Goal: Information Seeking & Learning: Learn about a topic

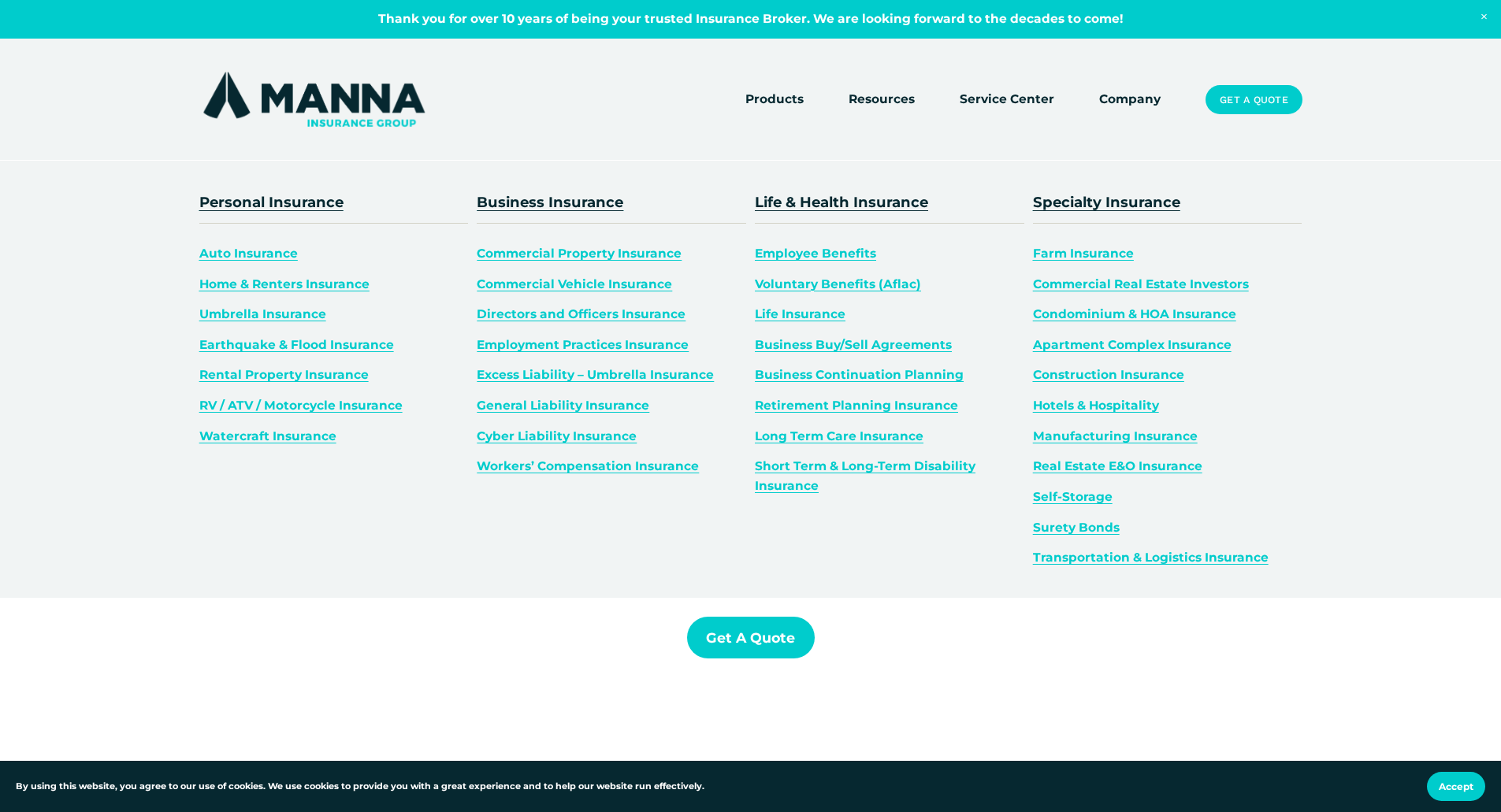
click at [796, 95] on span "Products" at bounding box center [774, 99] width 58 height 19
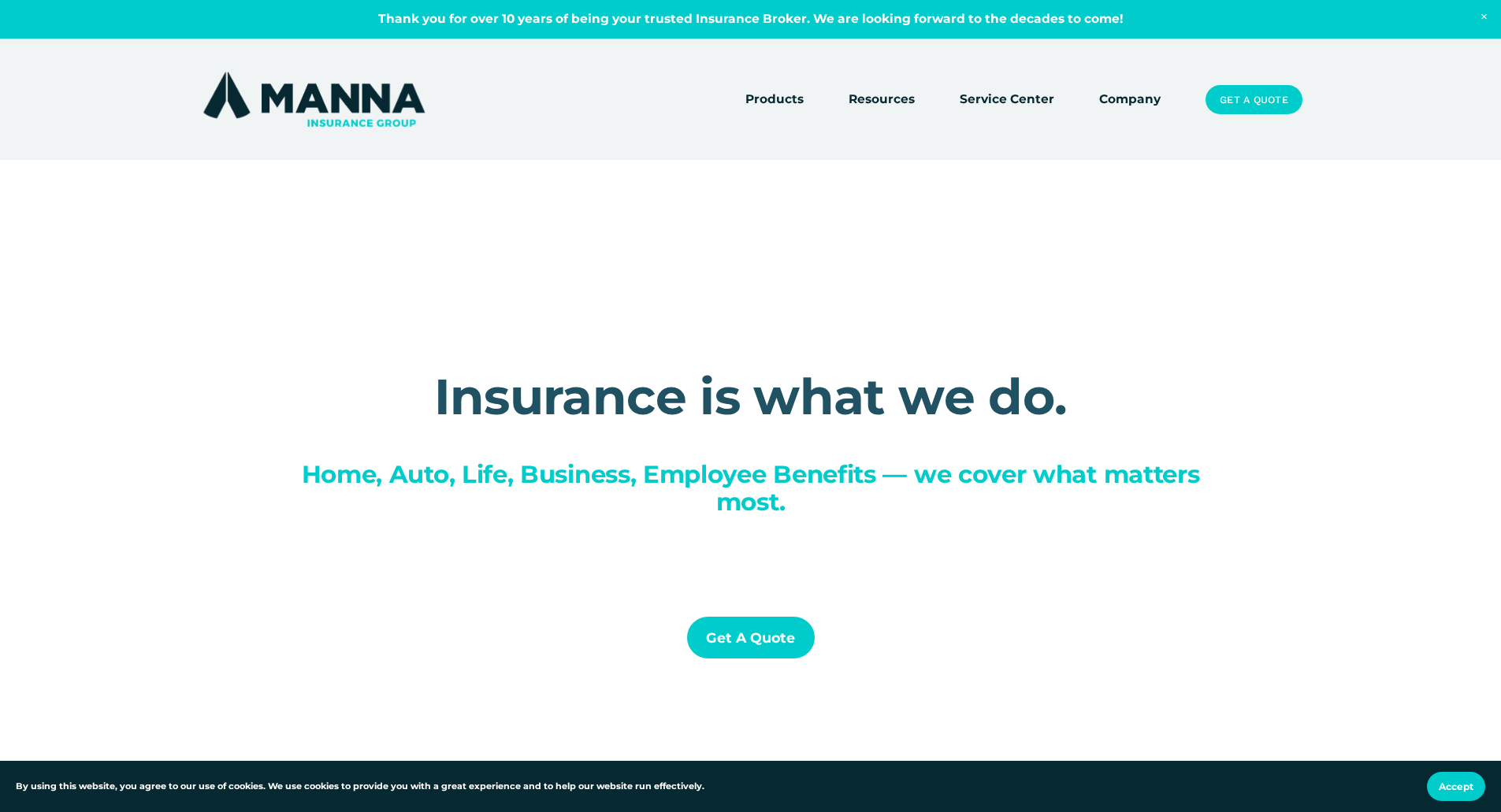
click at [1150, 97] on link "Company" at bounding box center [1130, 100] width 61 height 22
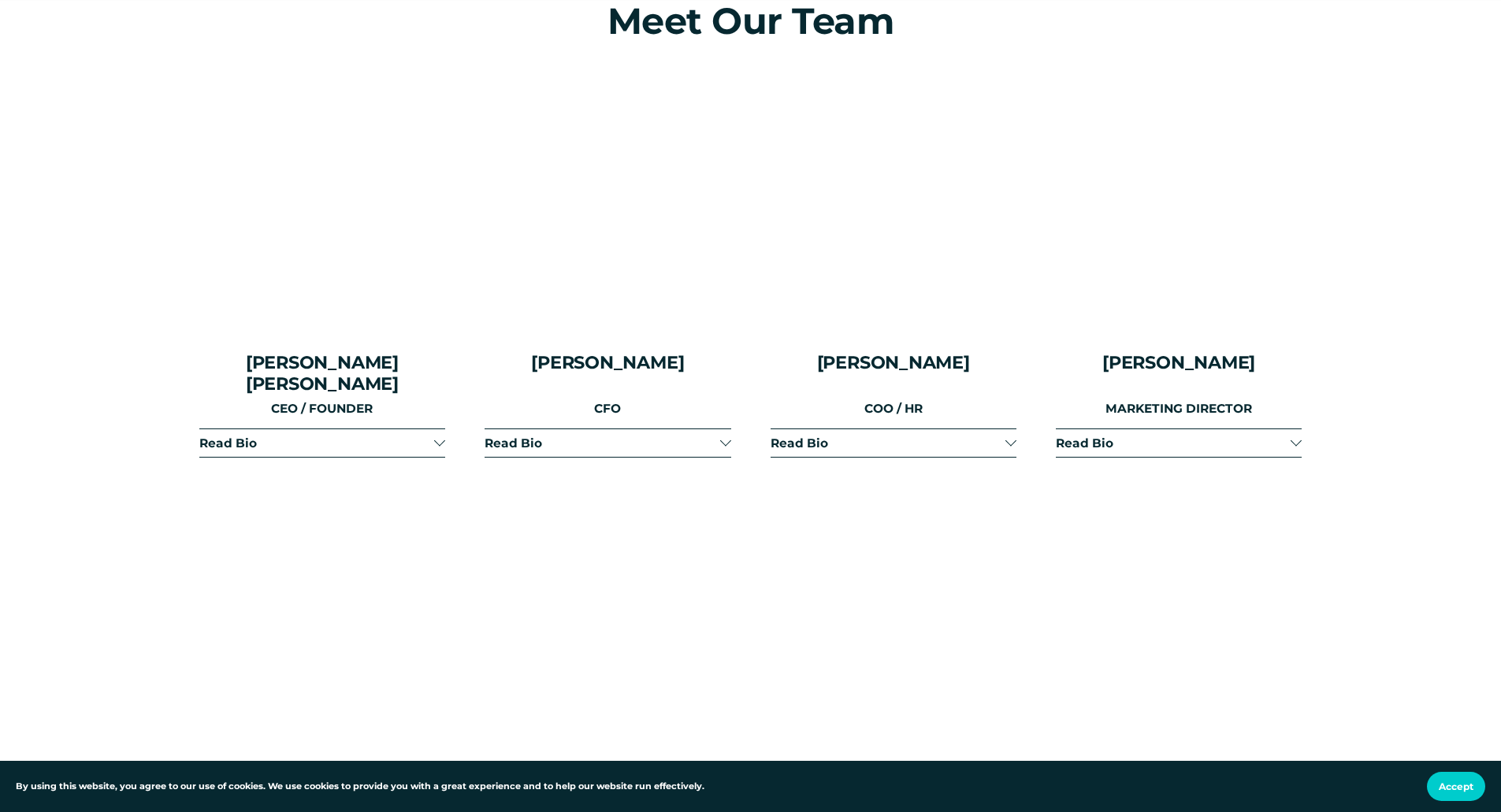
scroll to position [2049, 0]
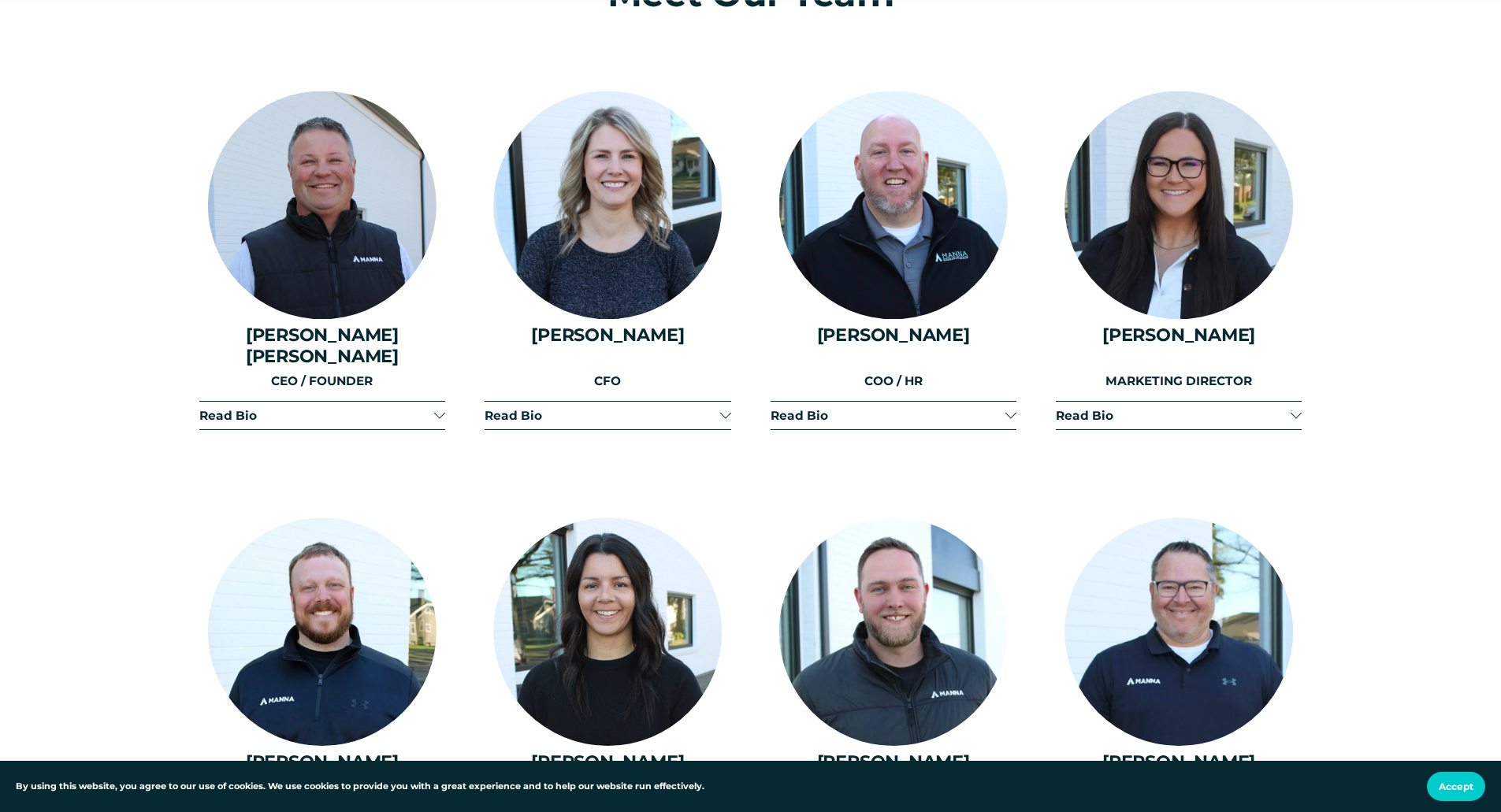
click at [435, 410] on div at bounding box center [440, 416] width 11 height 11
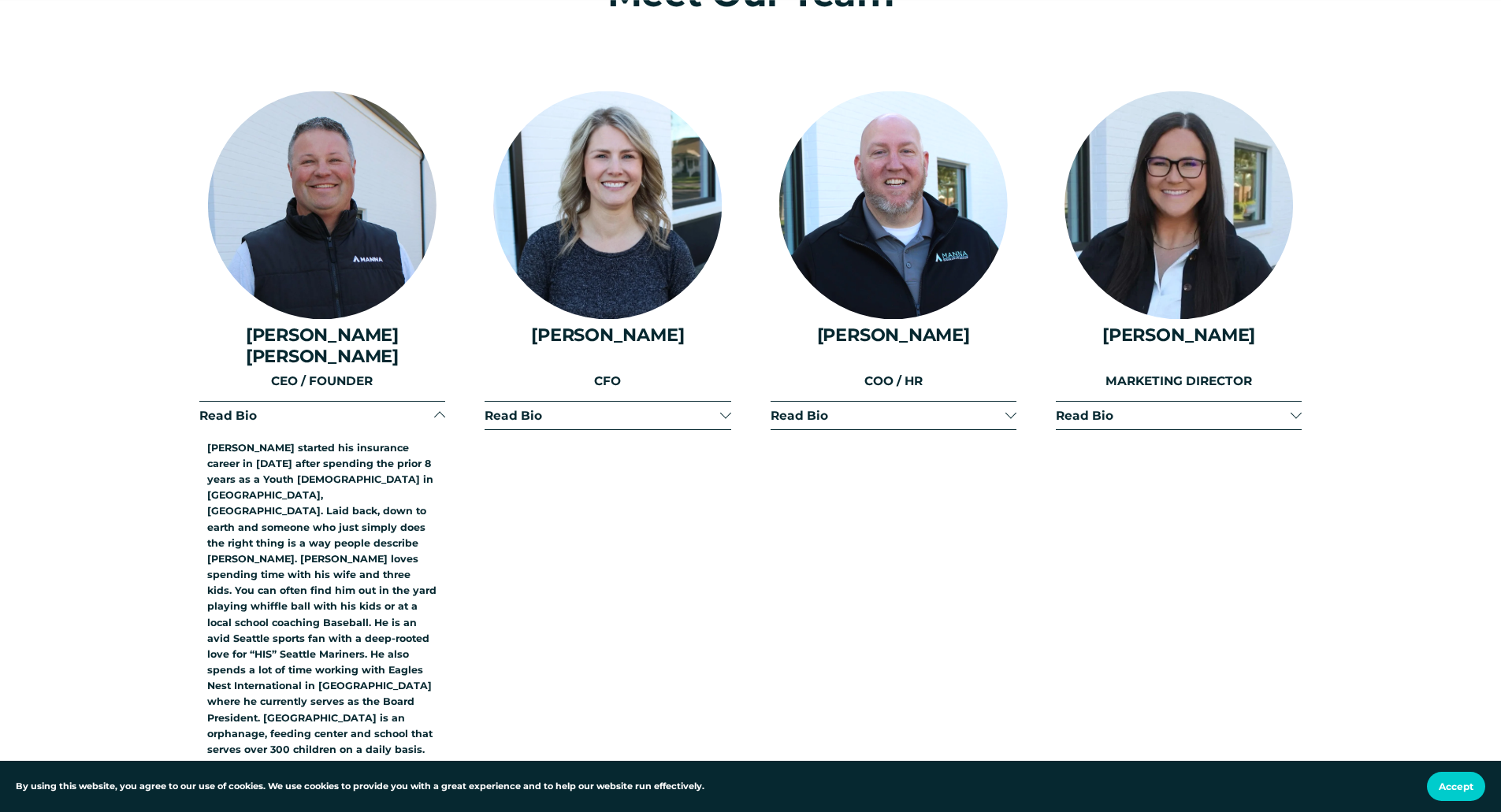
click at [438, 412] on div at bounding box center [440, 418] width 11 height 11
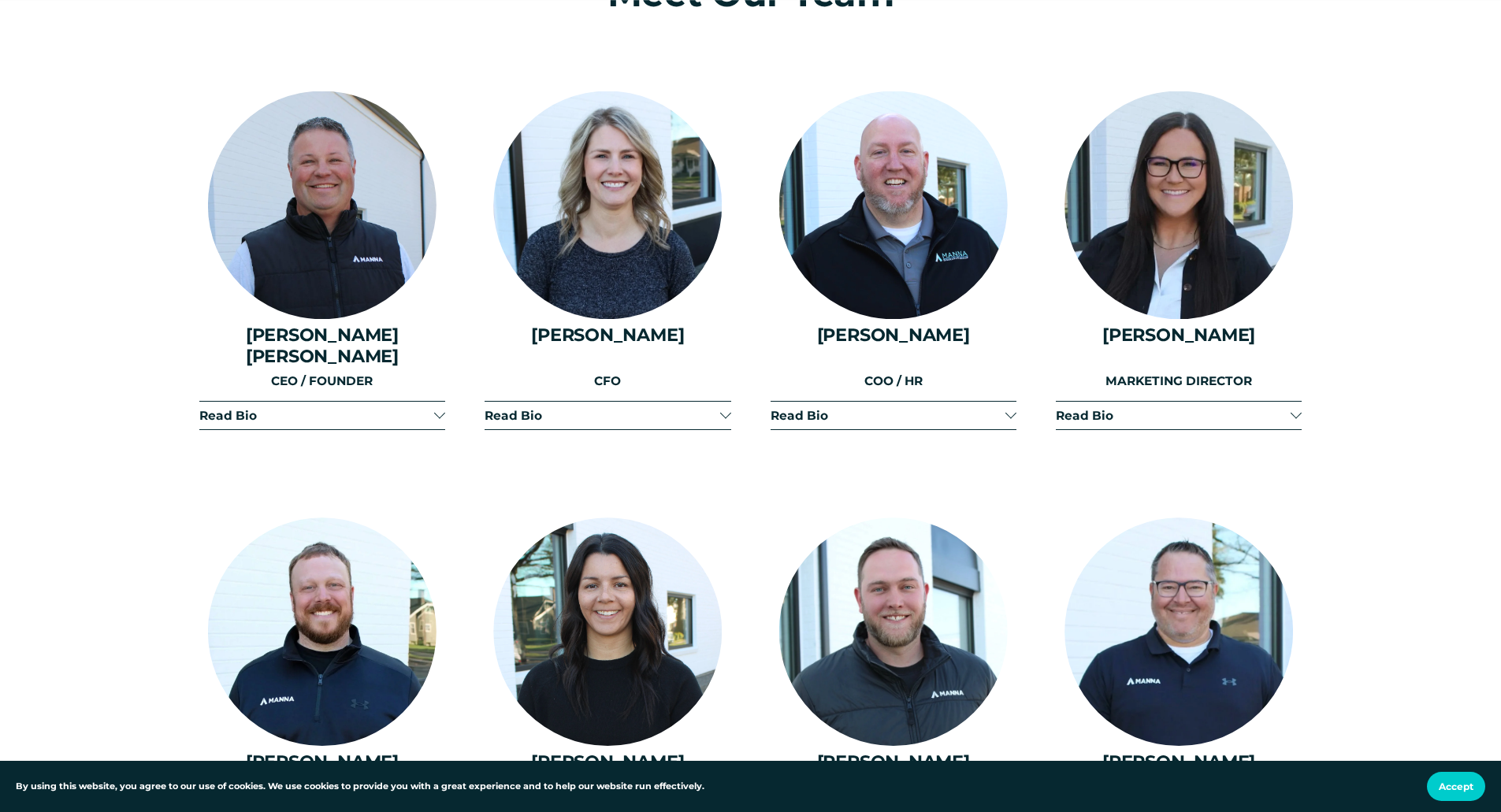
click at [724, 410] on div at bounding box center [726, 416] width 11 height 11
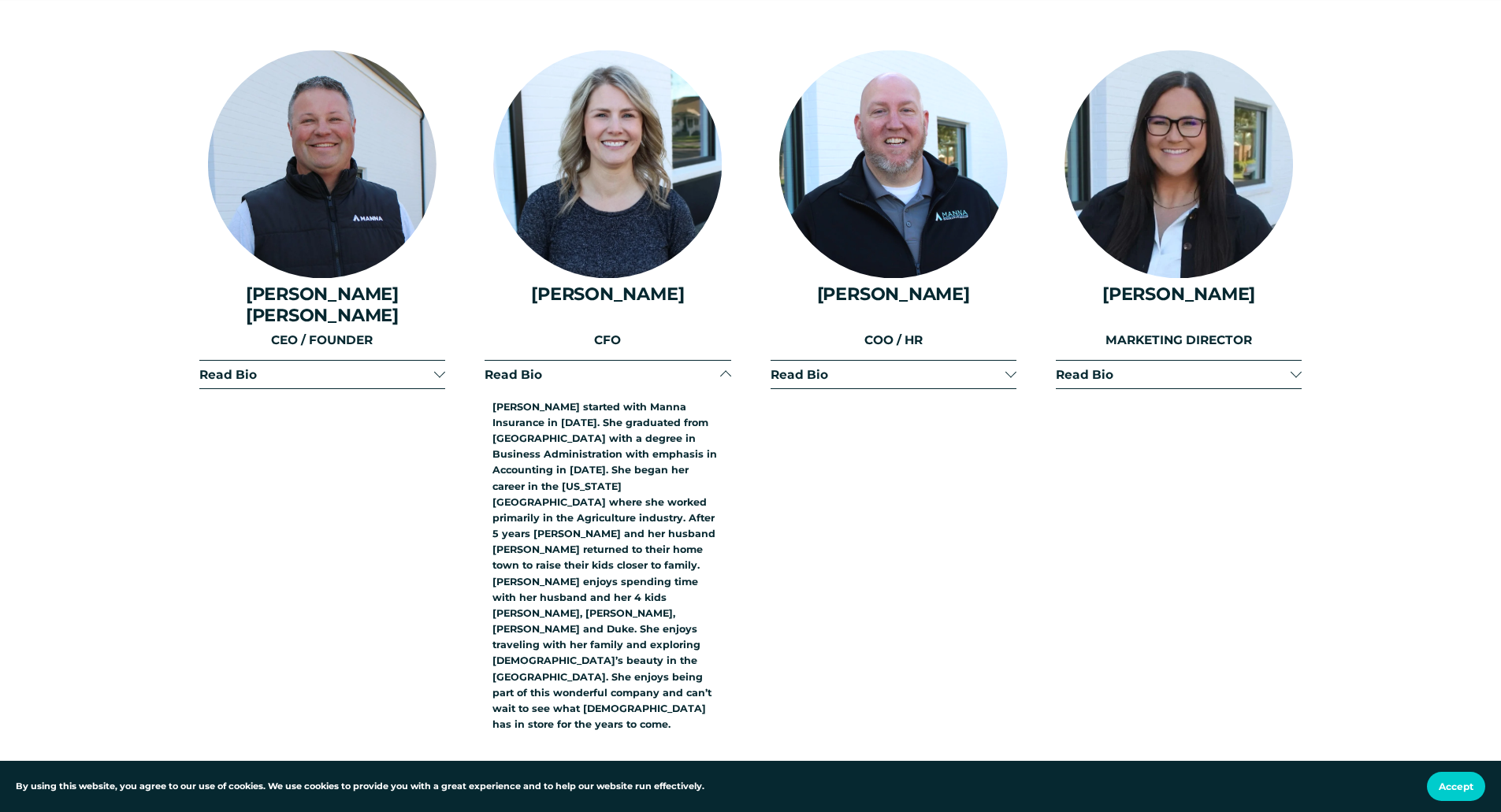
scroll to position [2128, 0]
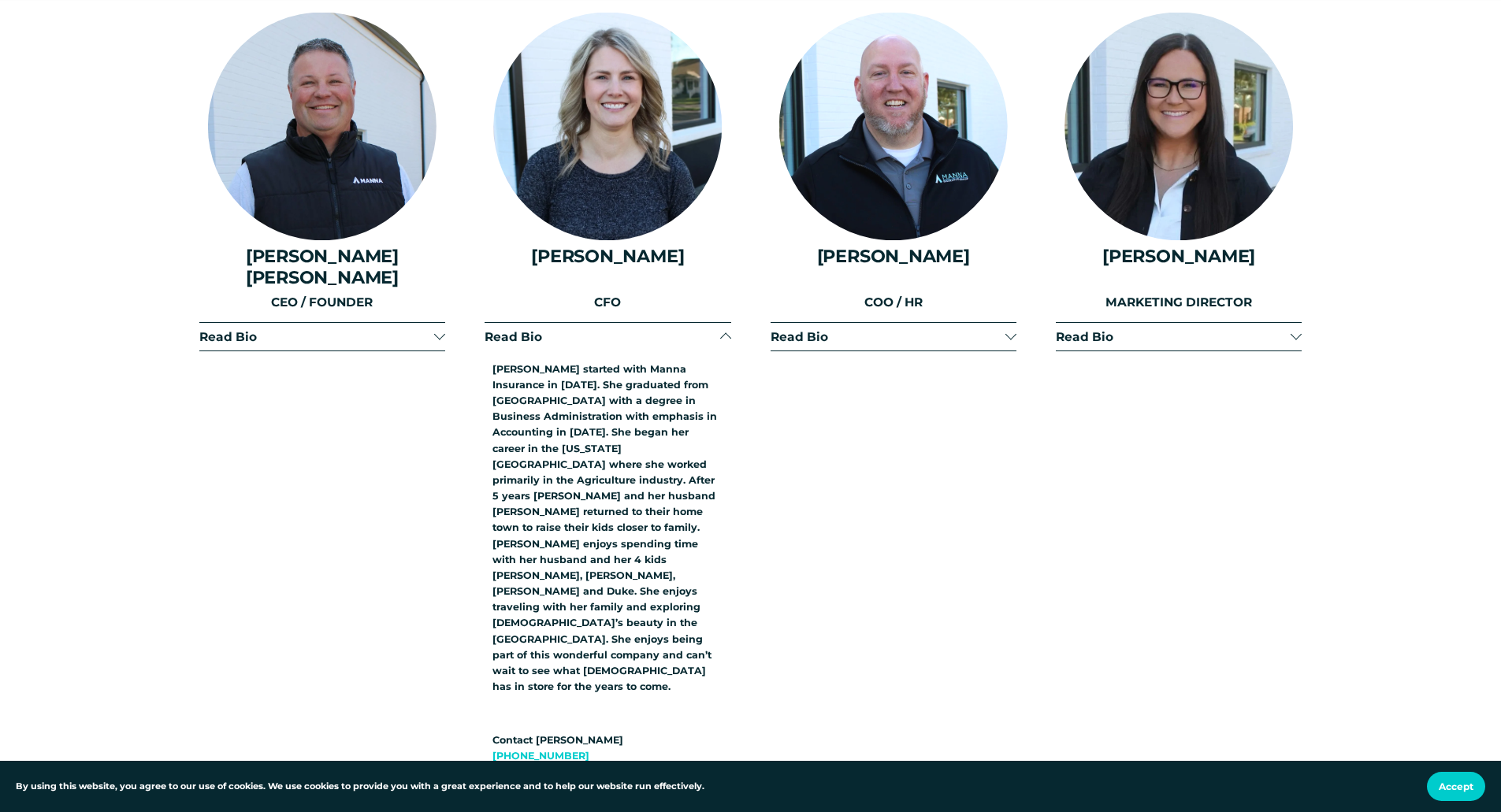
click at [726, 333] on div at bounding box center [726, 339] width 11 height 11
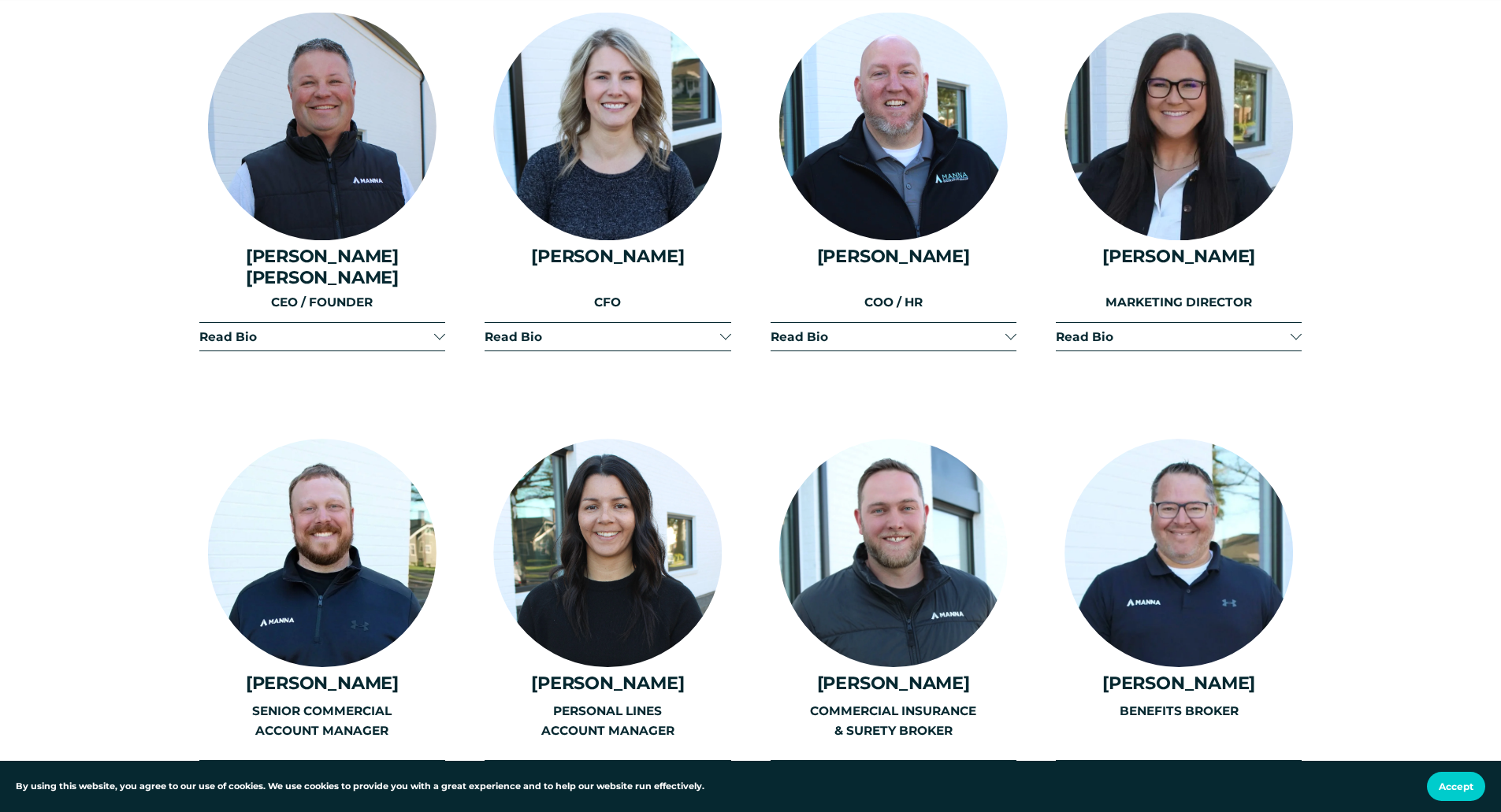
click at [1006, 331] on div at bounding box center [1011, 336] width 11 height 11
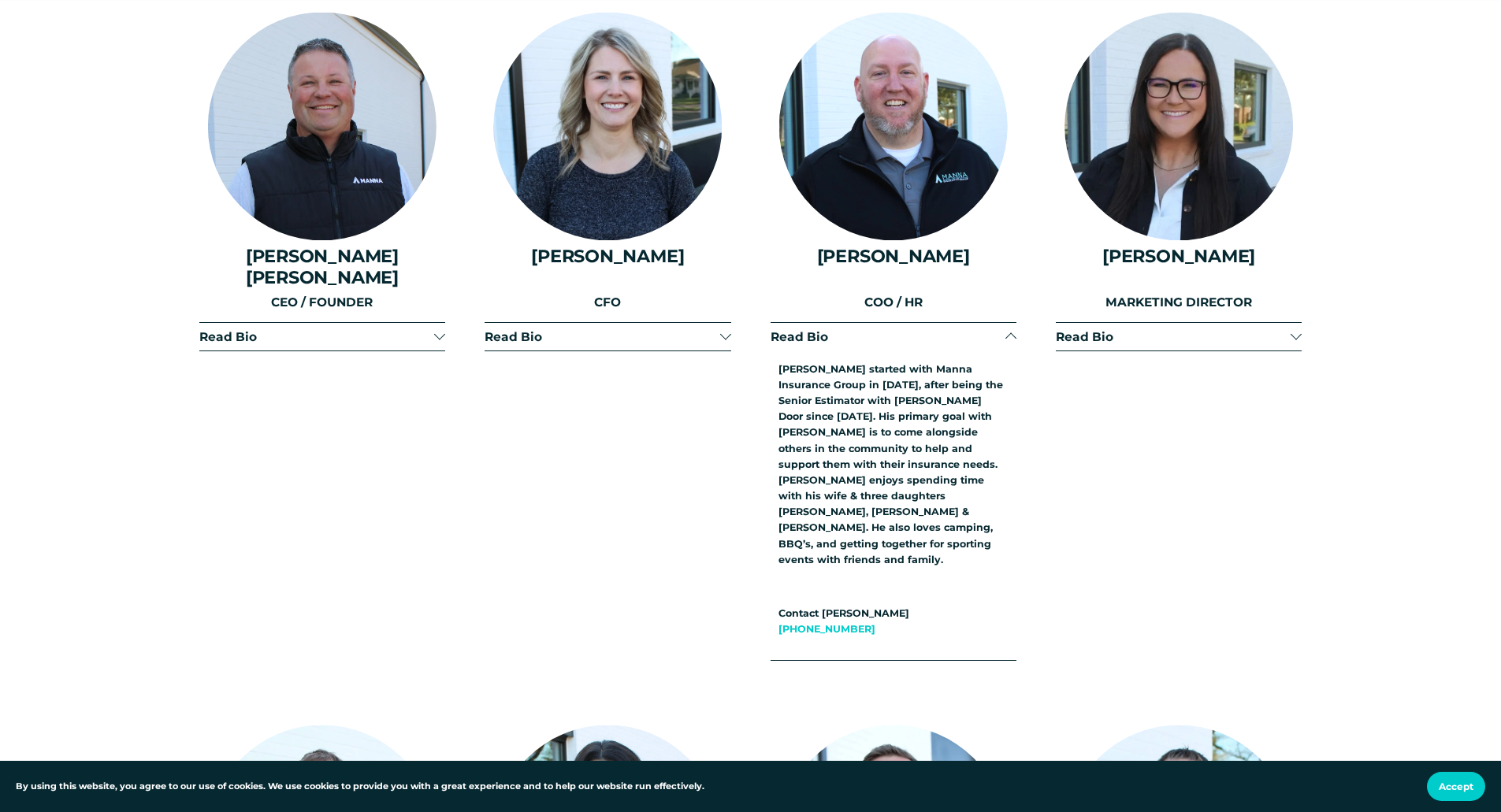
click at [1004, 330] on span "Read Bio" at bounding box center [888, 337] width 235 height 15
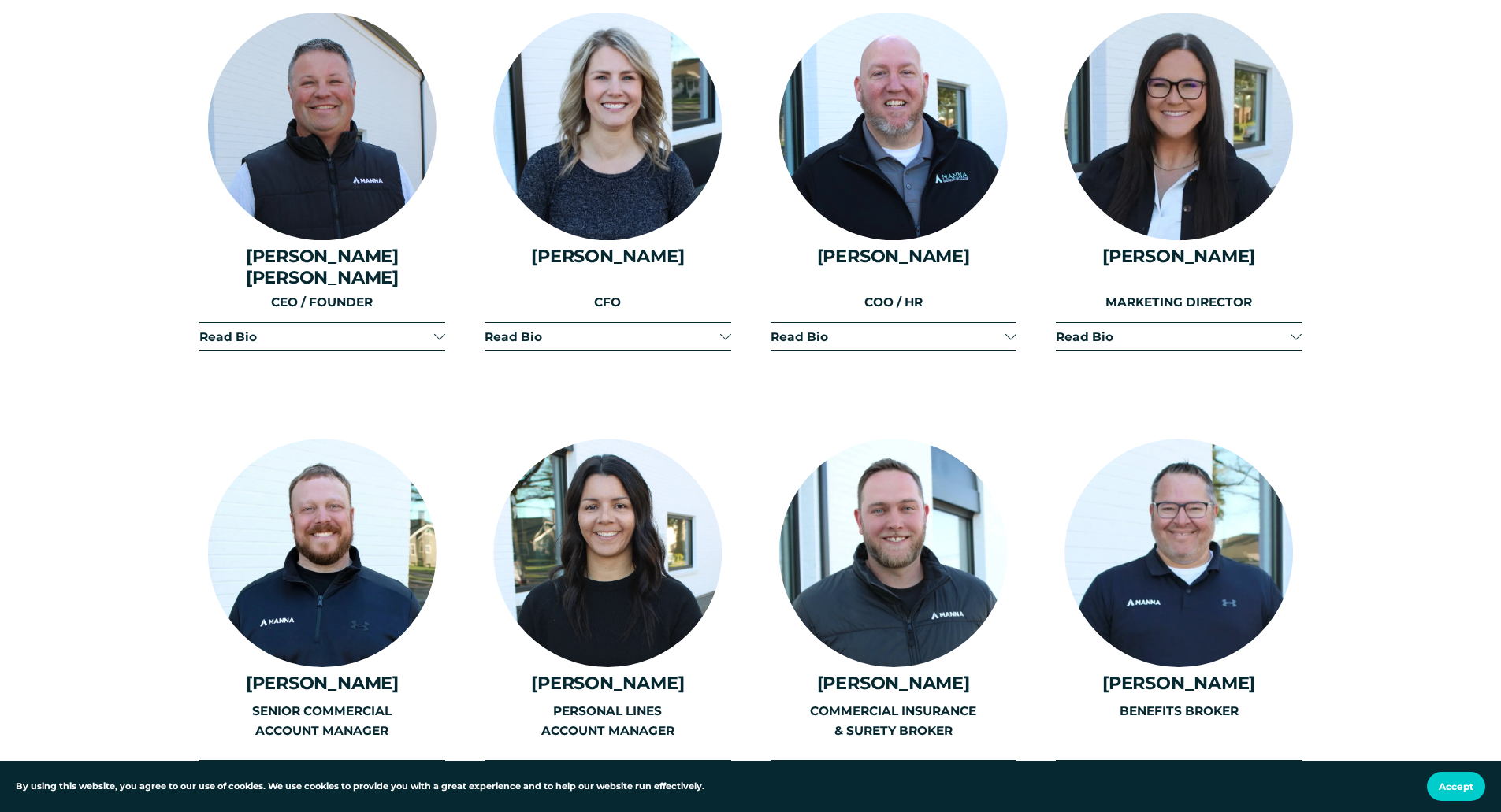
click at [1299, 331] on div at bounding box center [1296, 336] width 11 height 11
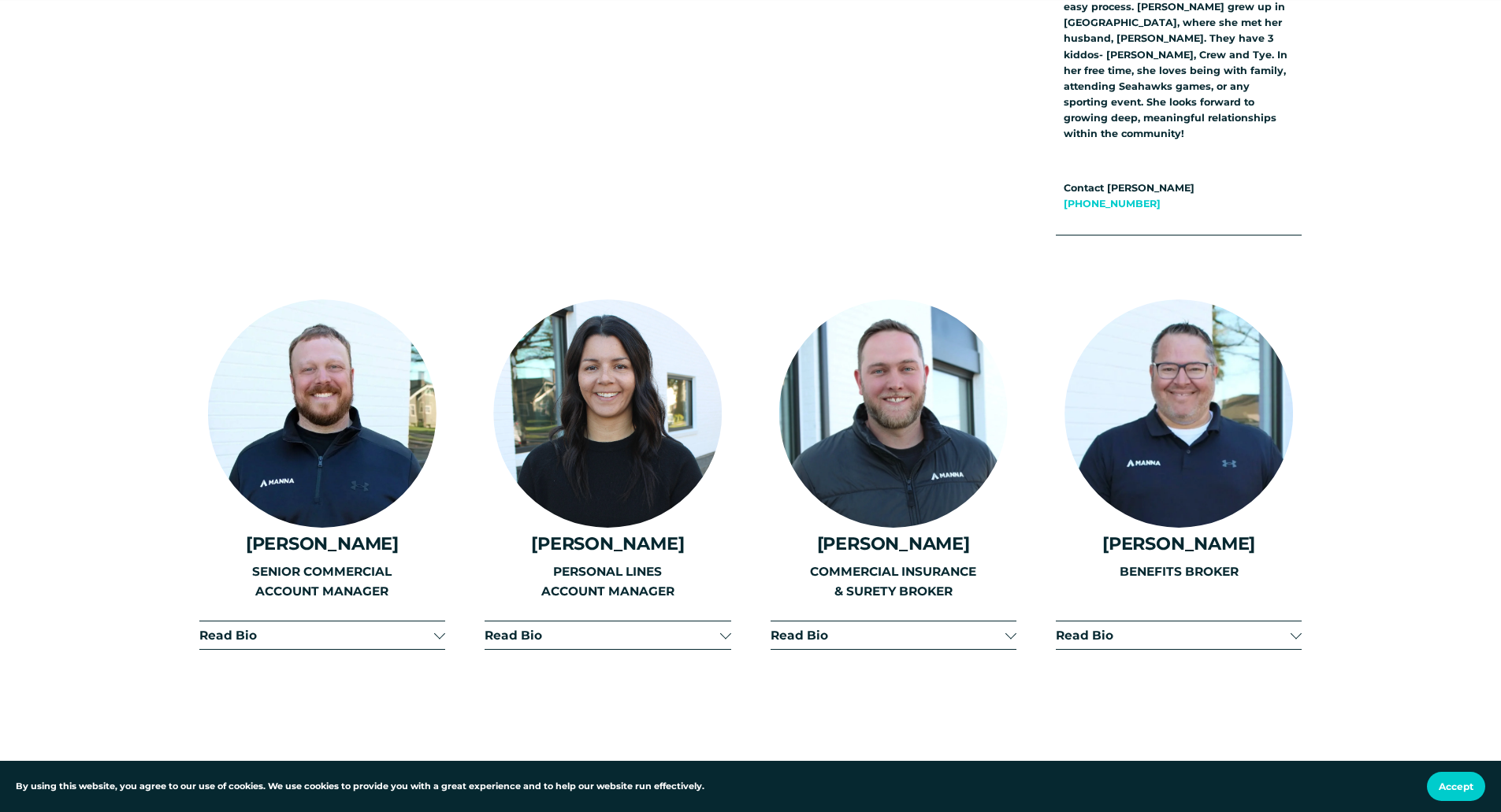
scroll to position [2757, 0]
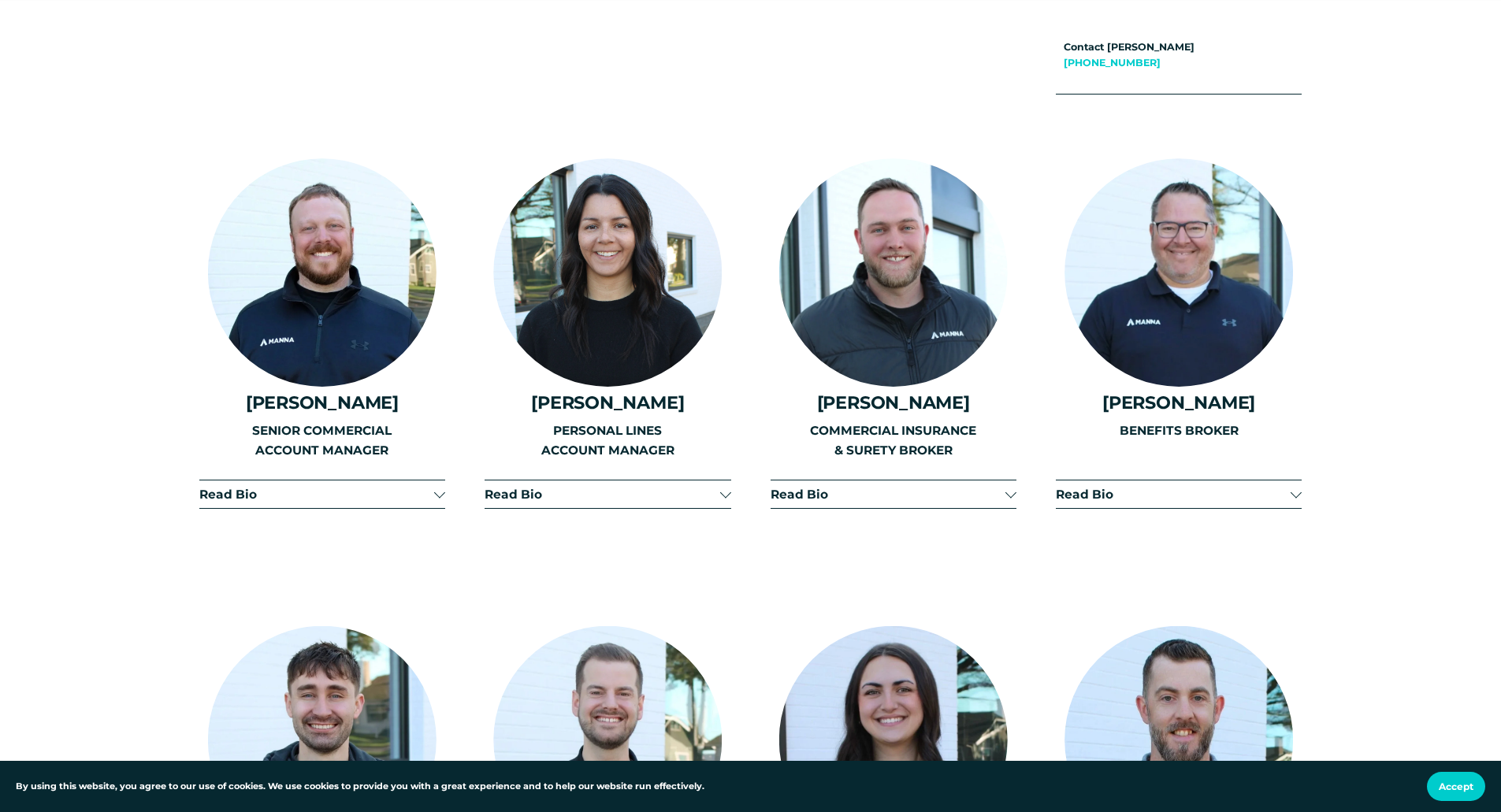
click at [438, 487] on div at bounding box center [440, 493] width 11 height 11
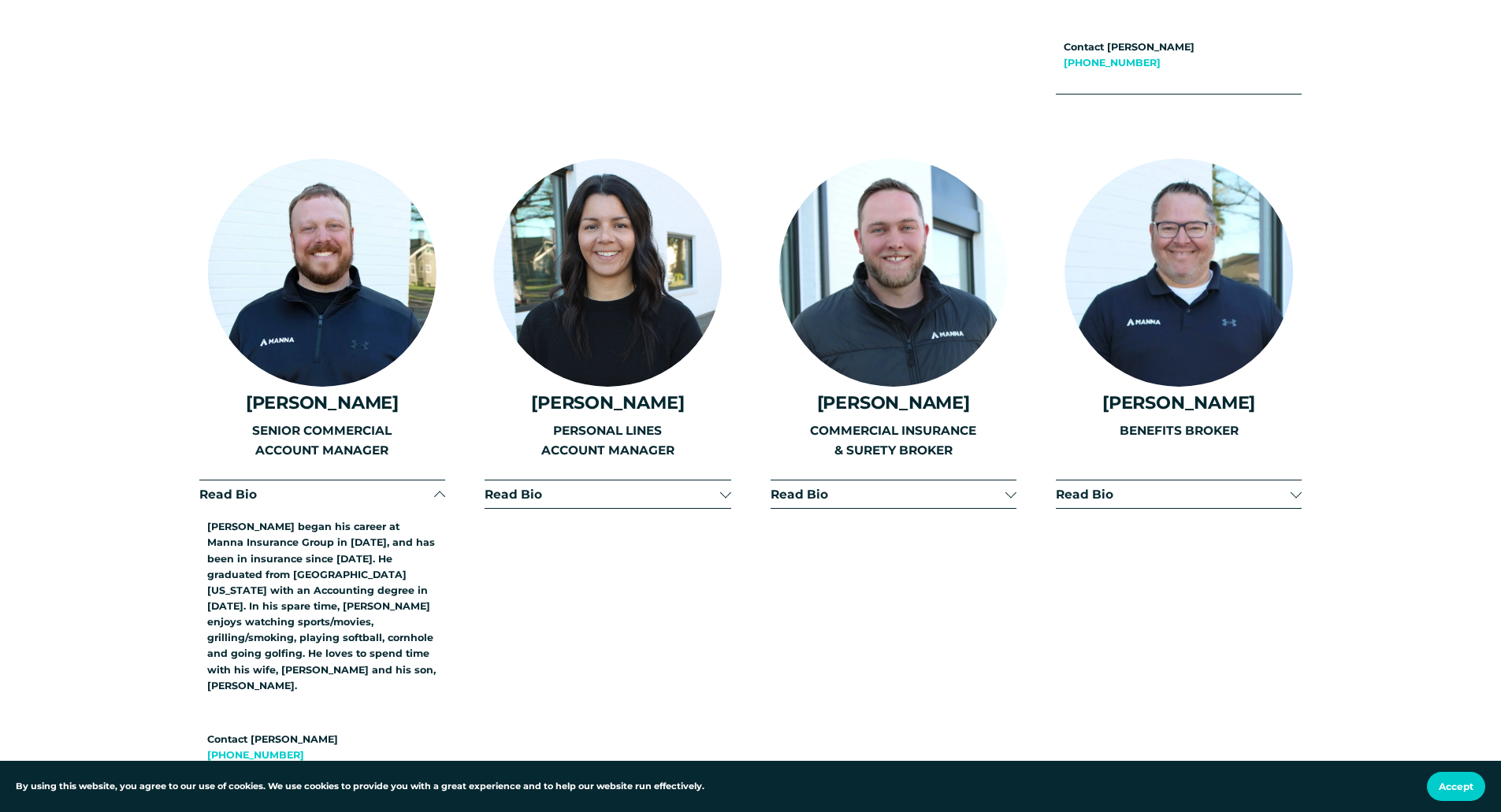
click at [723, 487] on div at bounding box center [725, 493] width 11 height 11
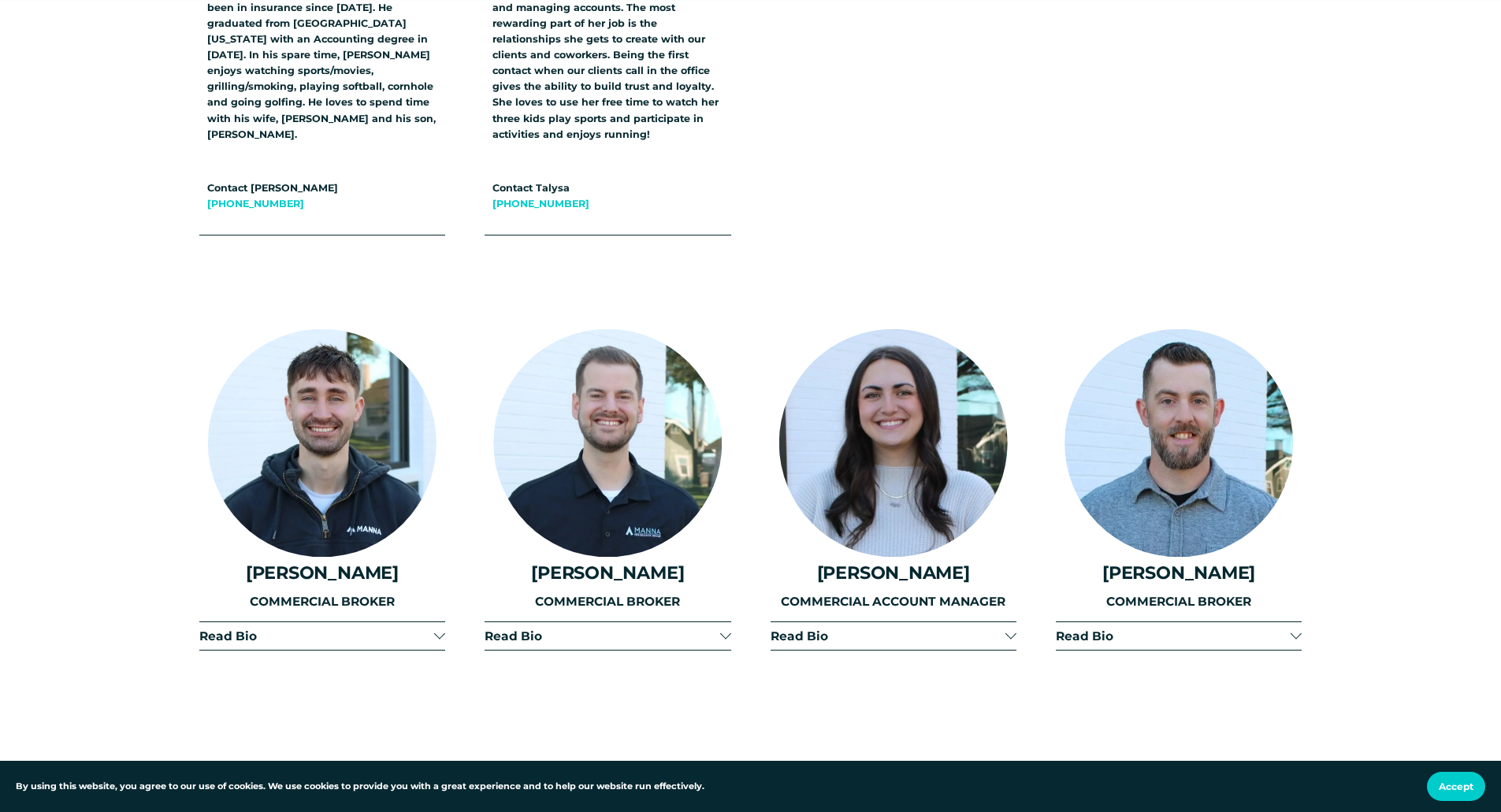
scroll to position [3388, 0]
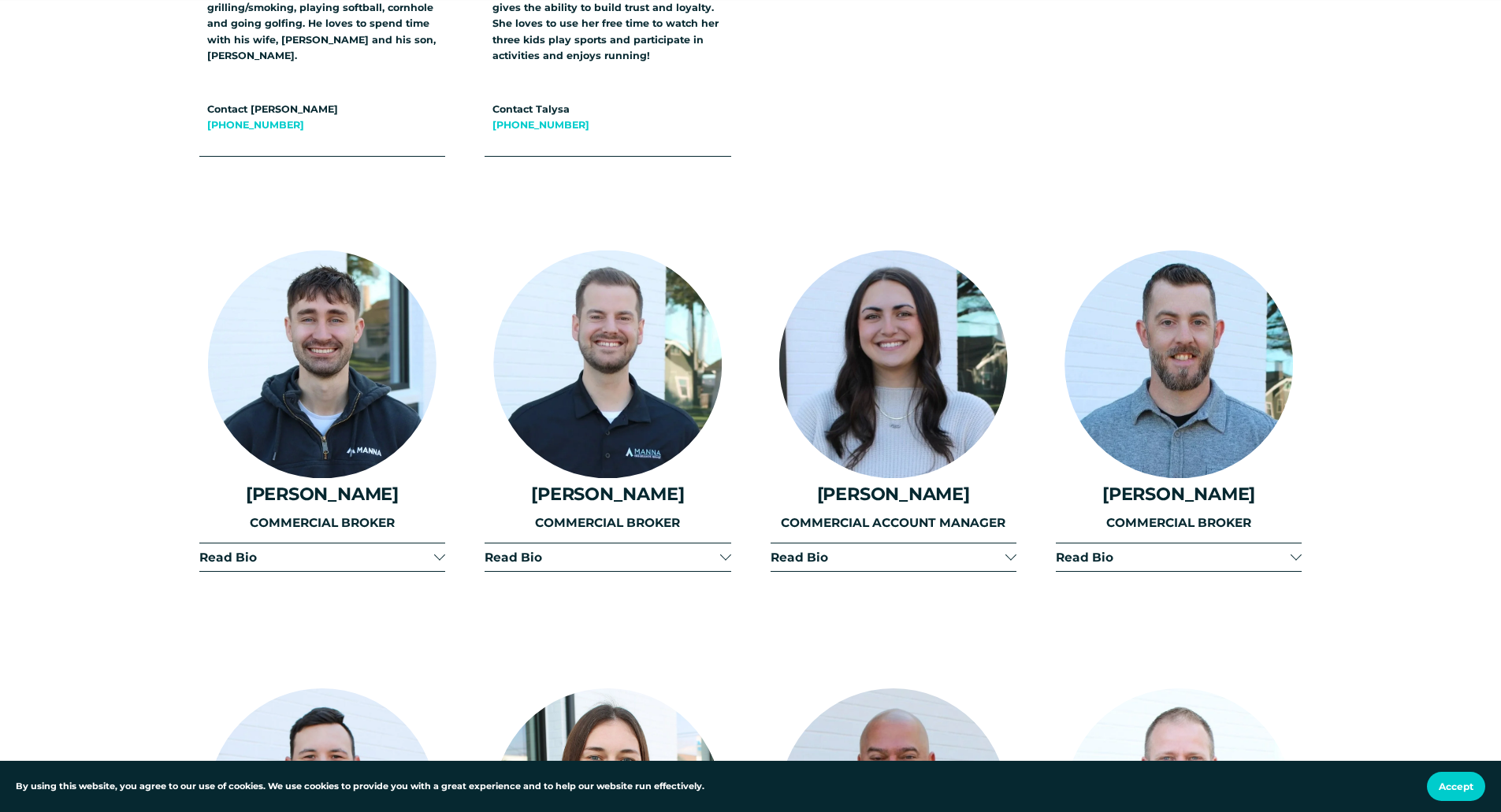
click at [441, 550] on div at bounding box center [440, 556] width 11 height 11
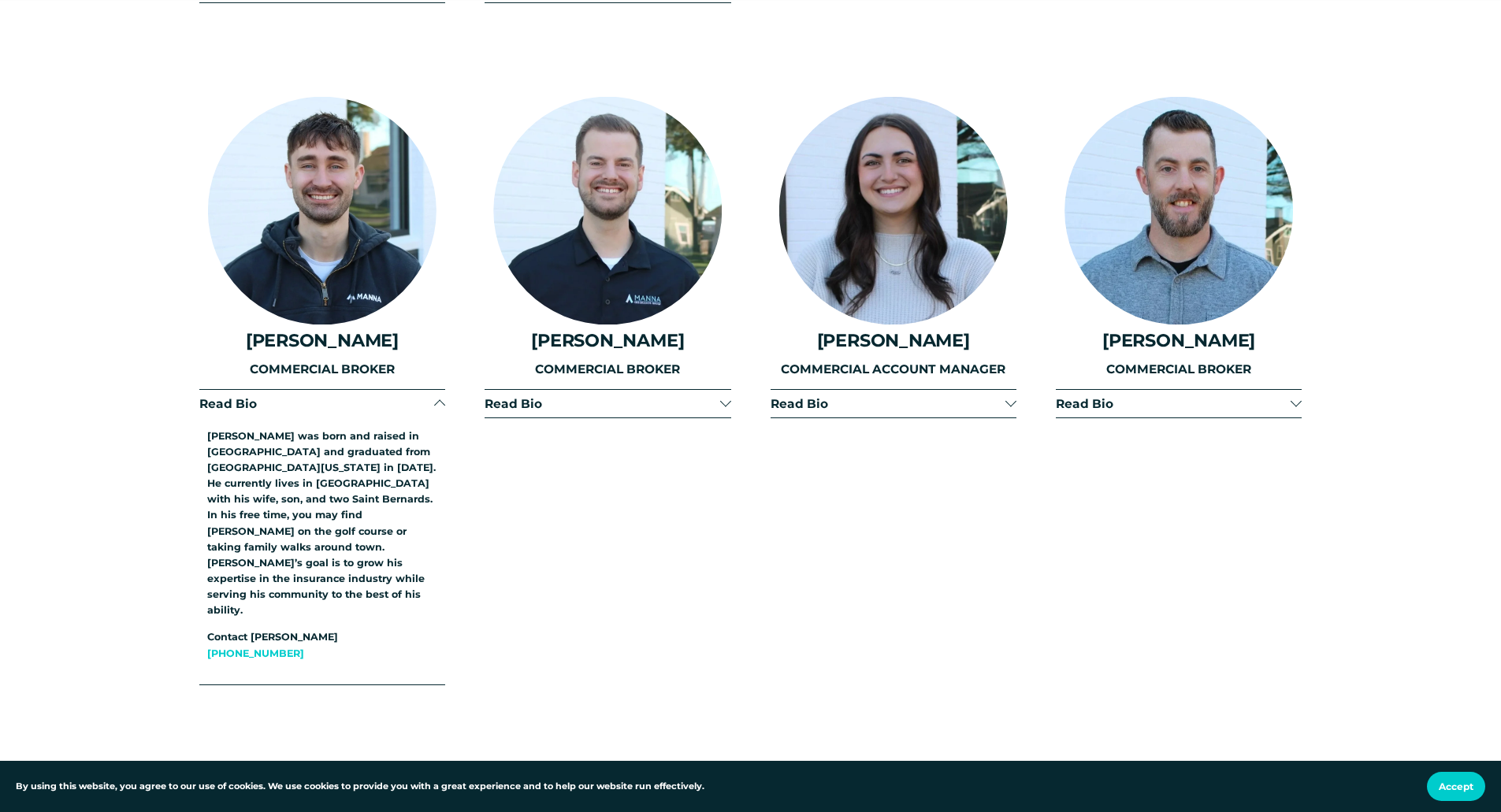
scroll to position [3545, 0]
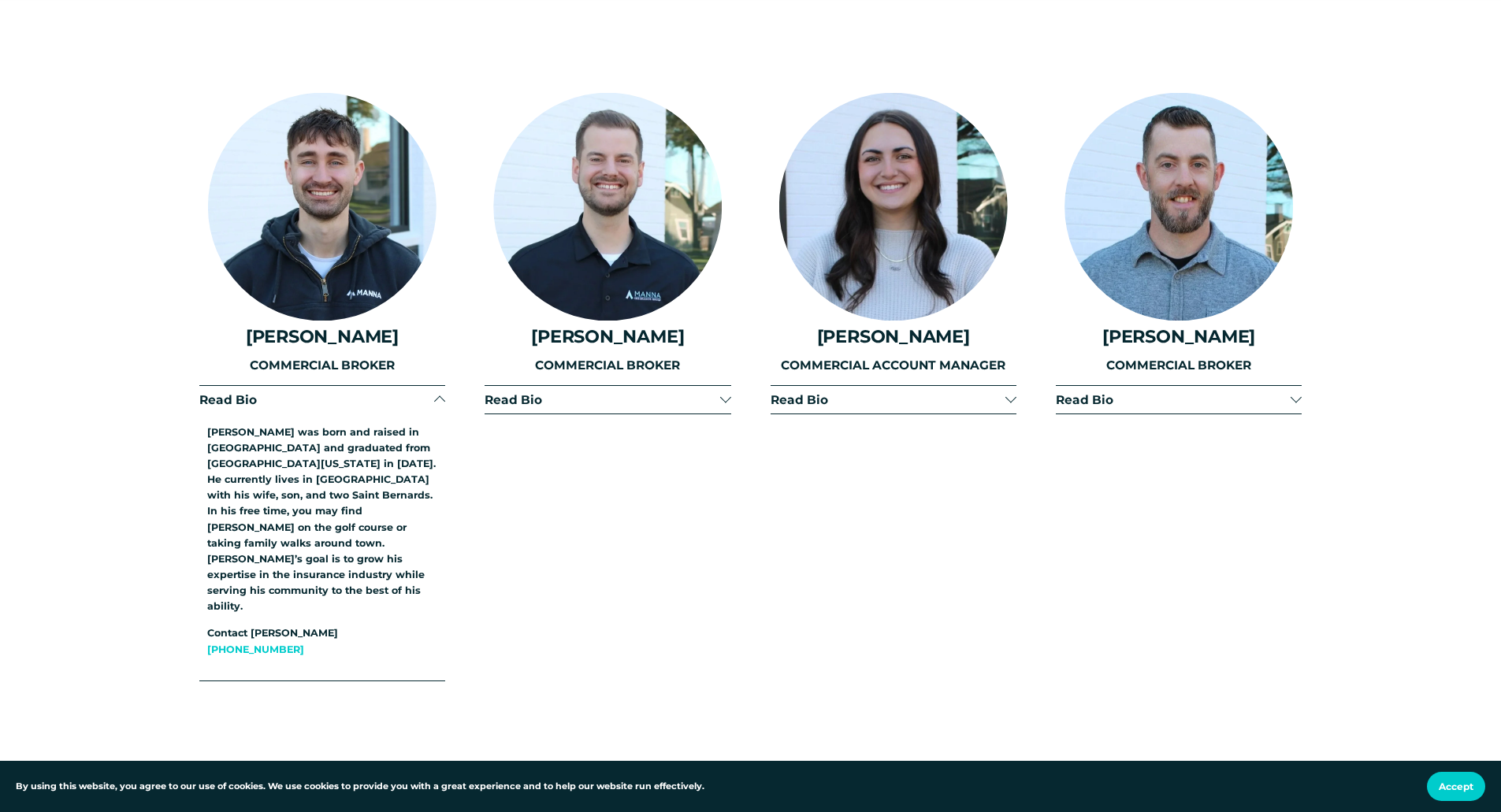
click at [720, 394] on div at bounding box center [726, 399] width 11 height 11
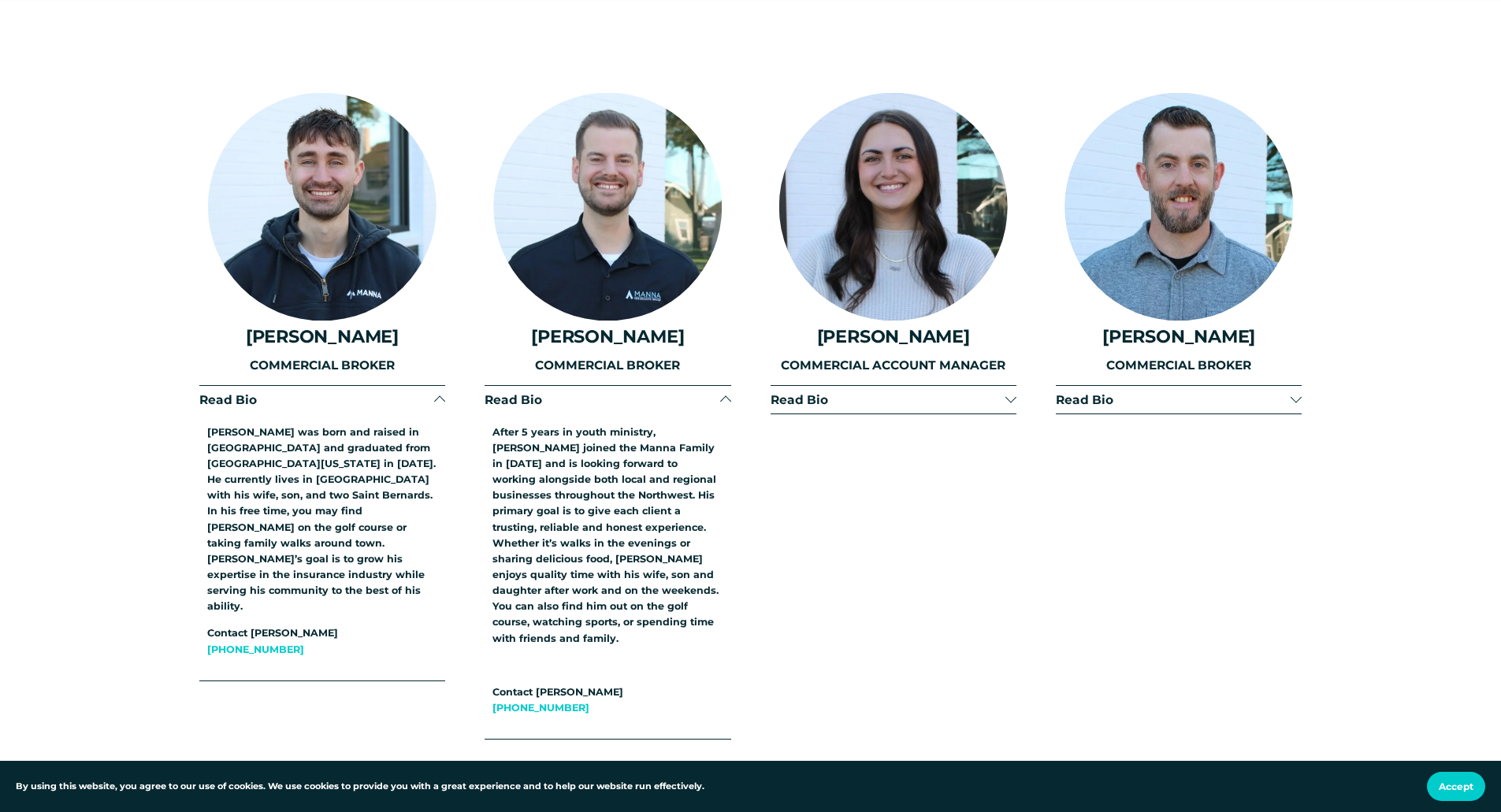
click at [1007, 393] on div at bounding box center [1011, 398] width 11 height 11
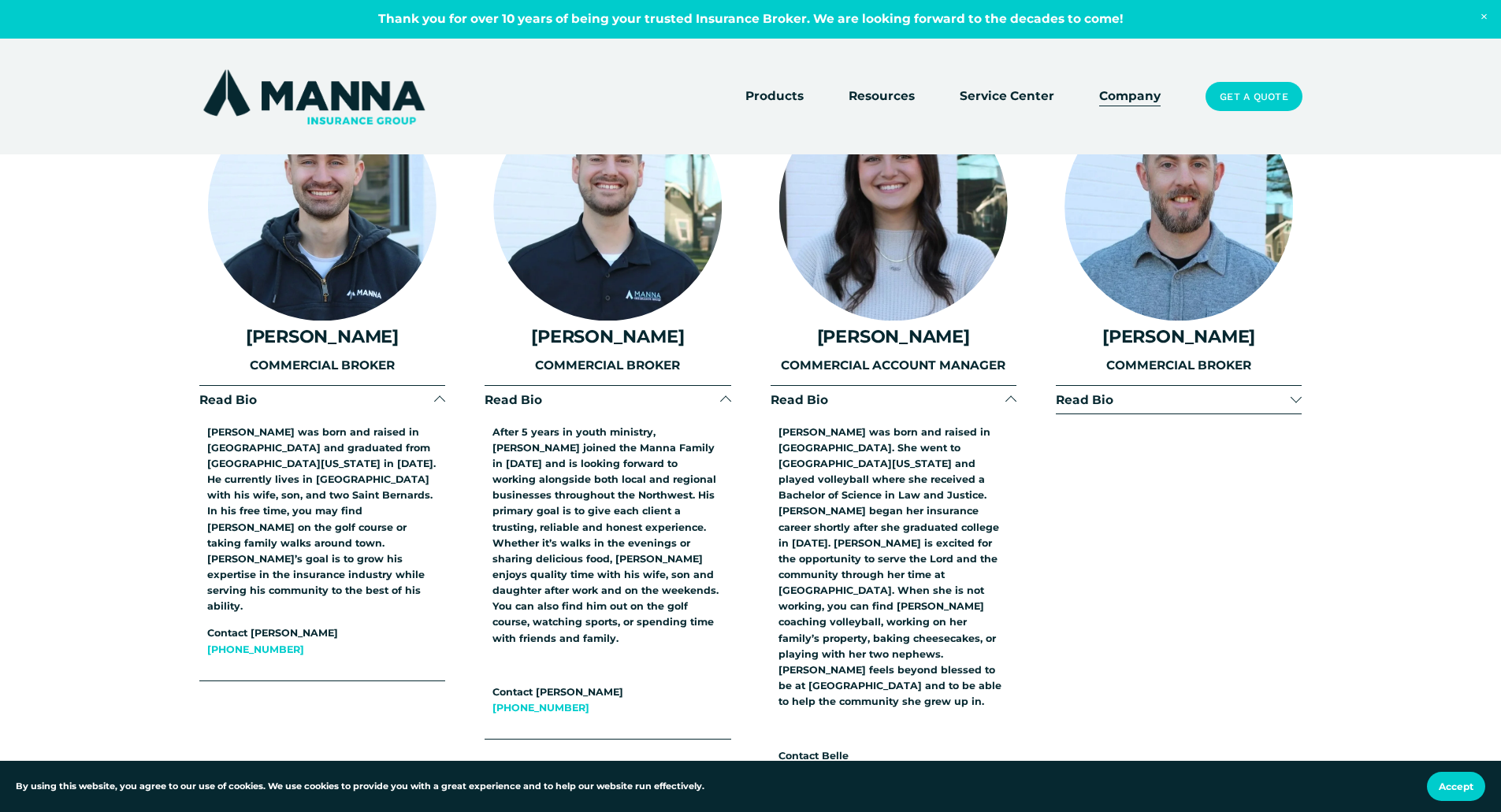
click at [1293, 393] on div at bounding box center [1296, 398] width 11 height 11
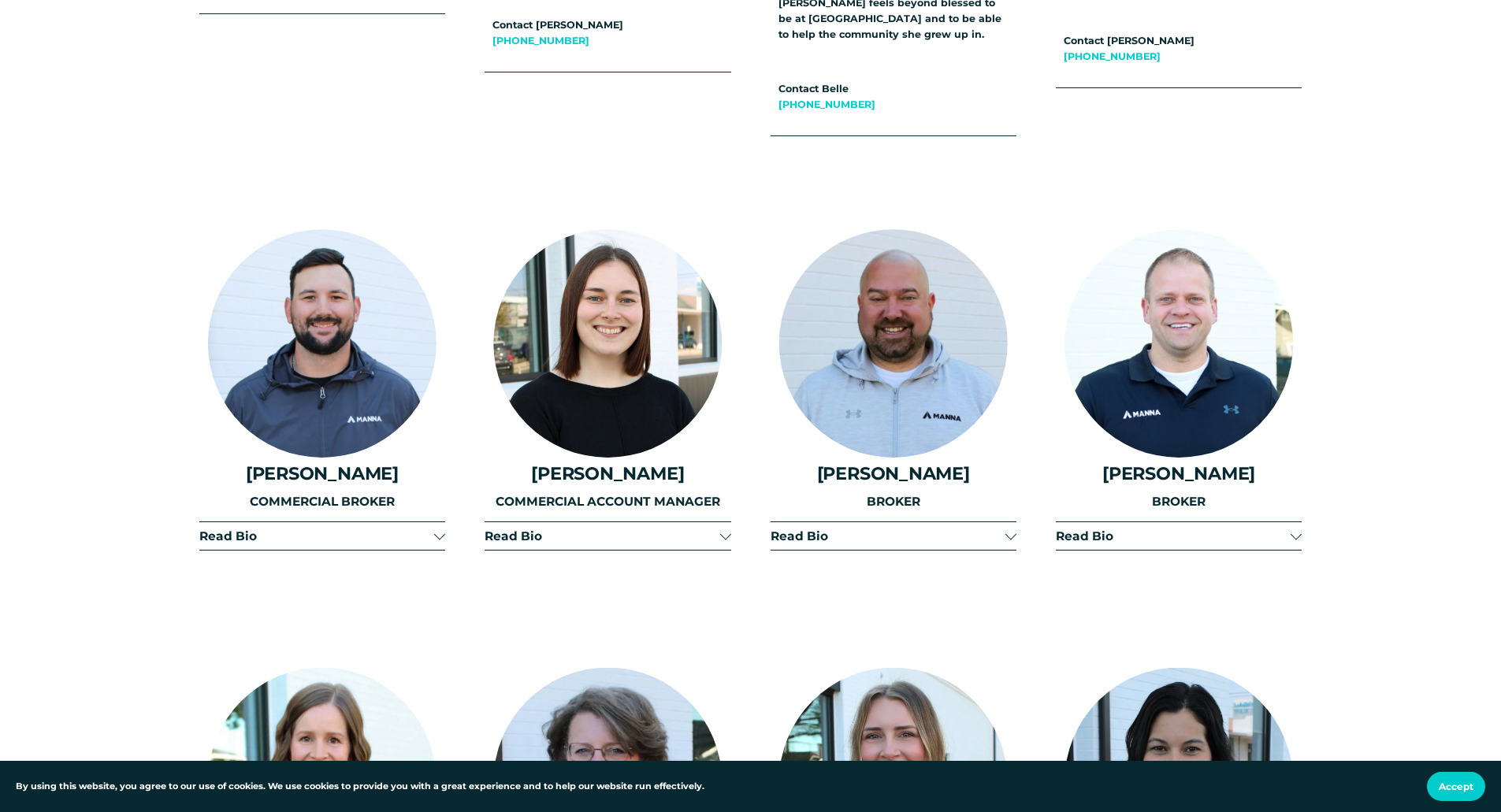
scroll to position [4176, 0]
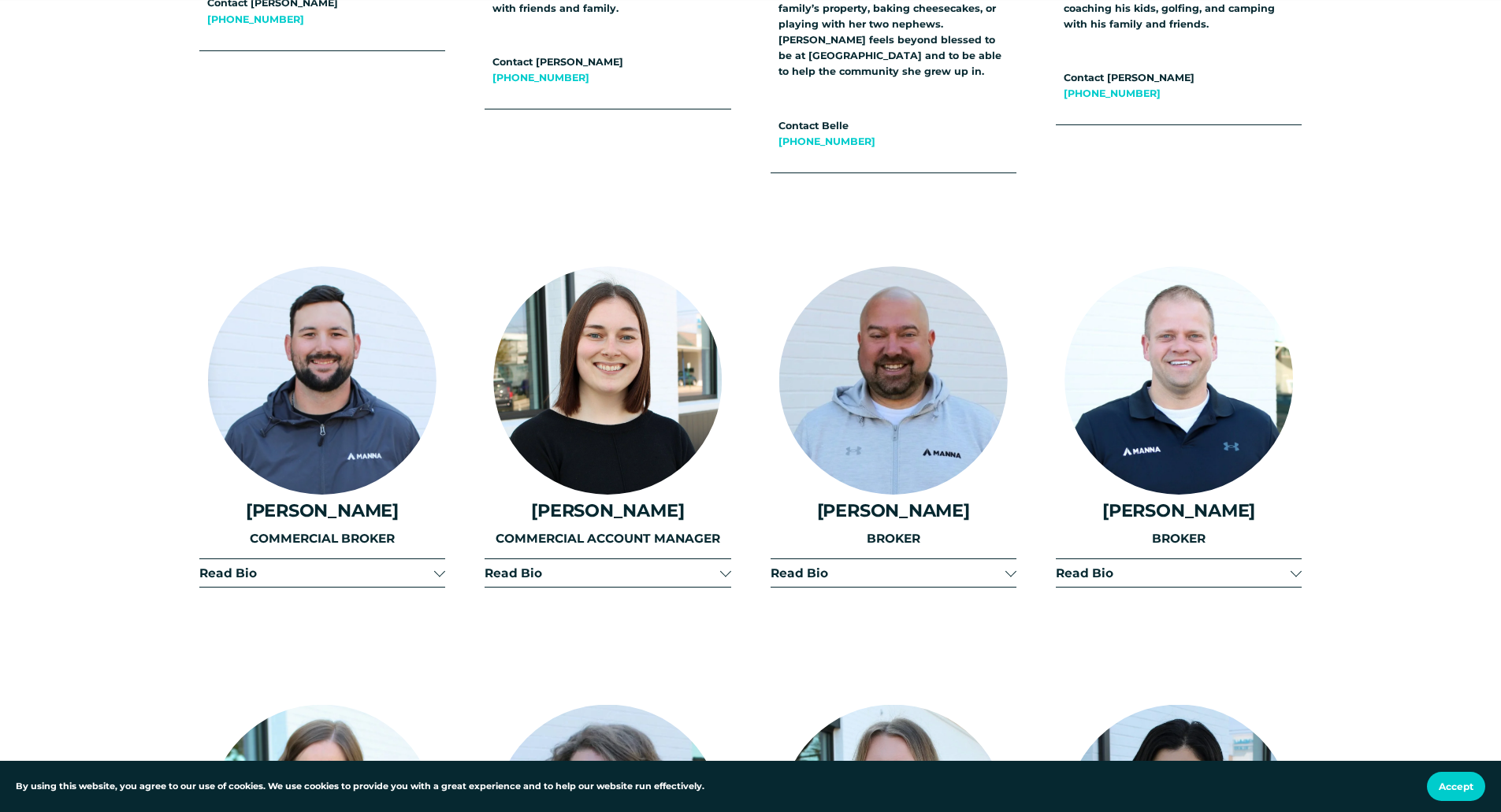
click at [436, 566] on div at bounding box center [440, 571] width 11 height 11
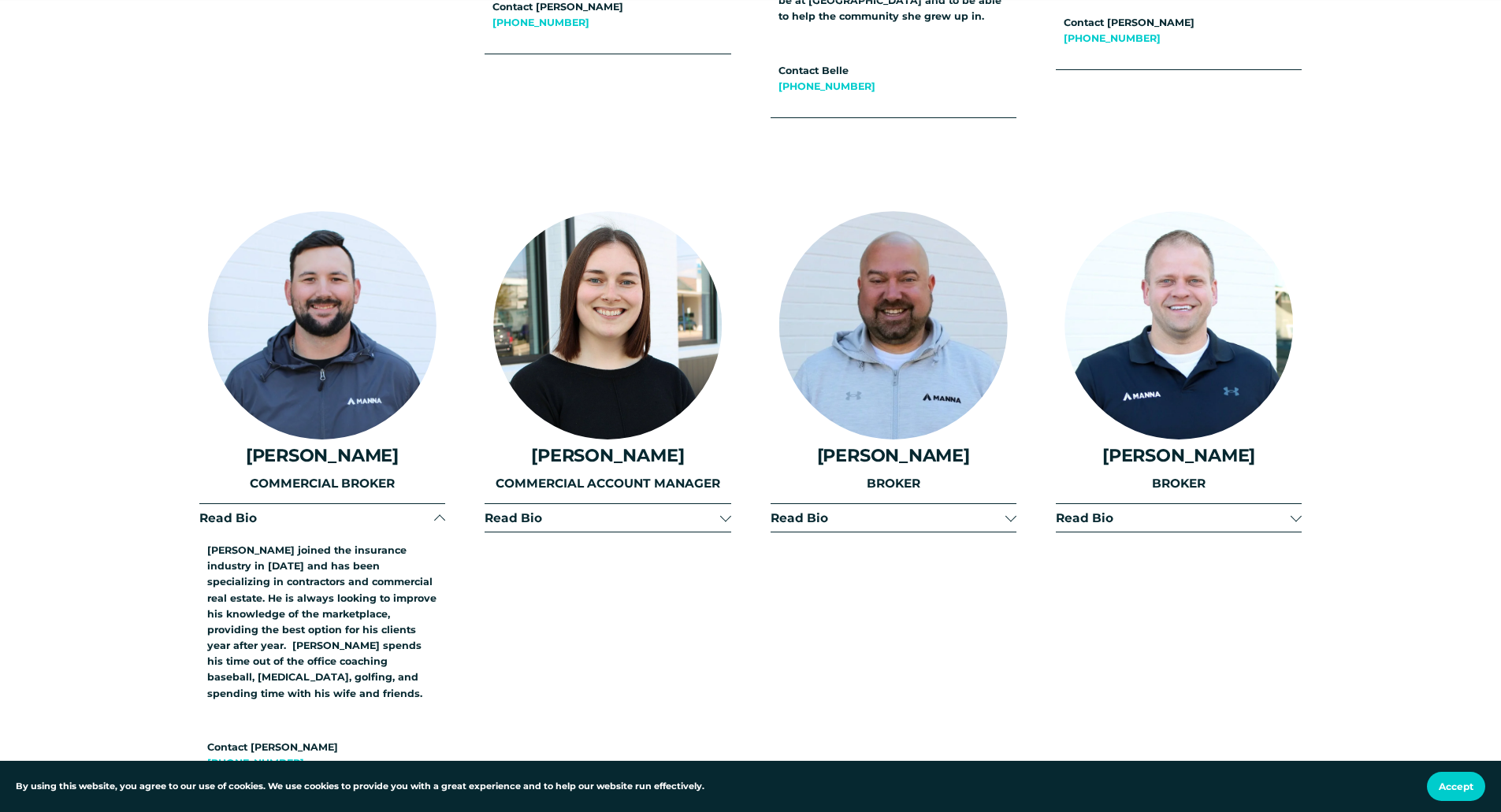
scroll to position [4254, 0]
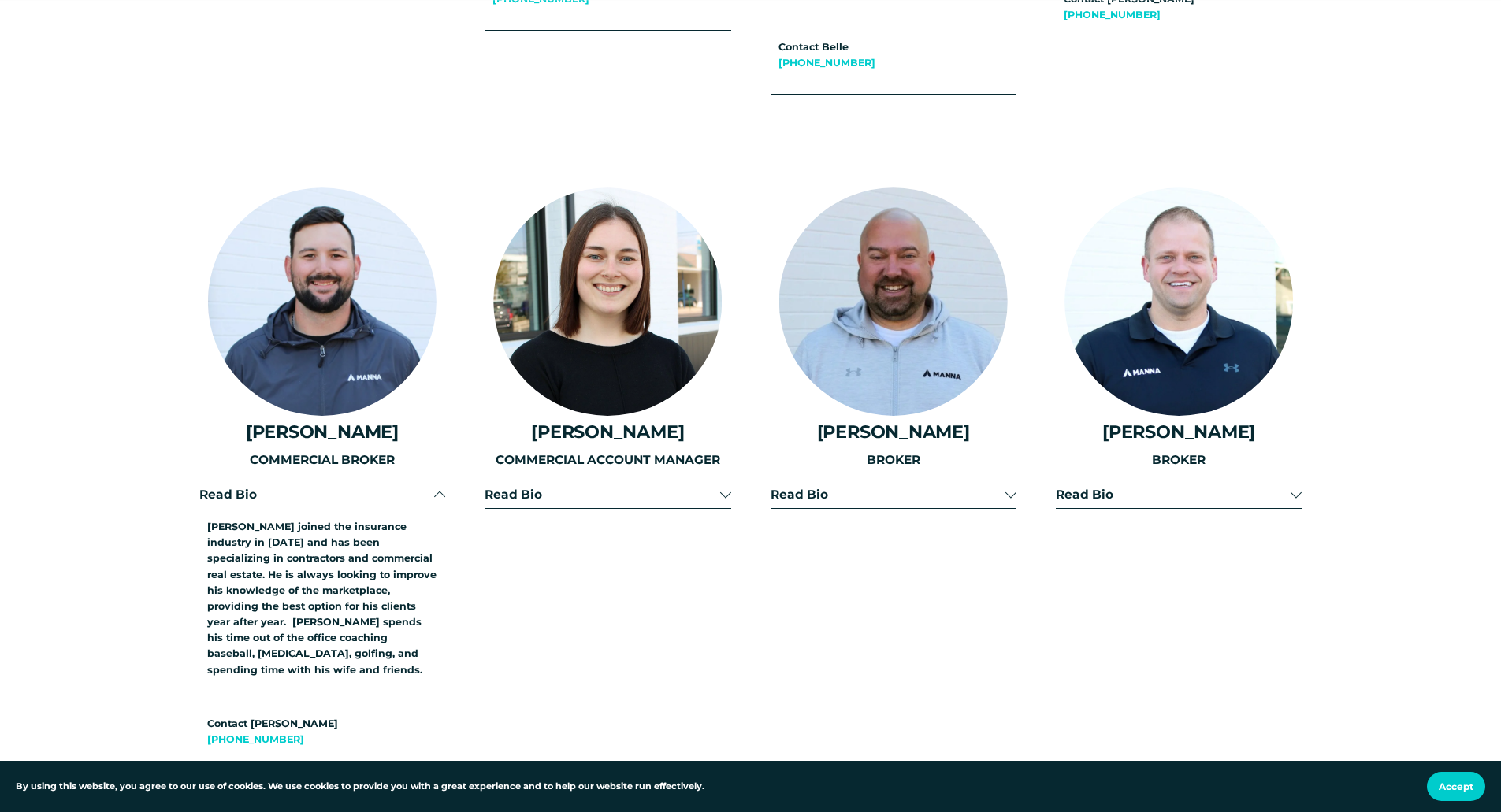
click at [728, 487] on div at bounding box center [725, 493] width 11 height 11
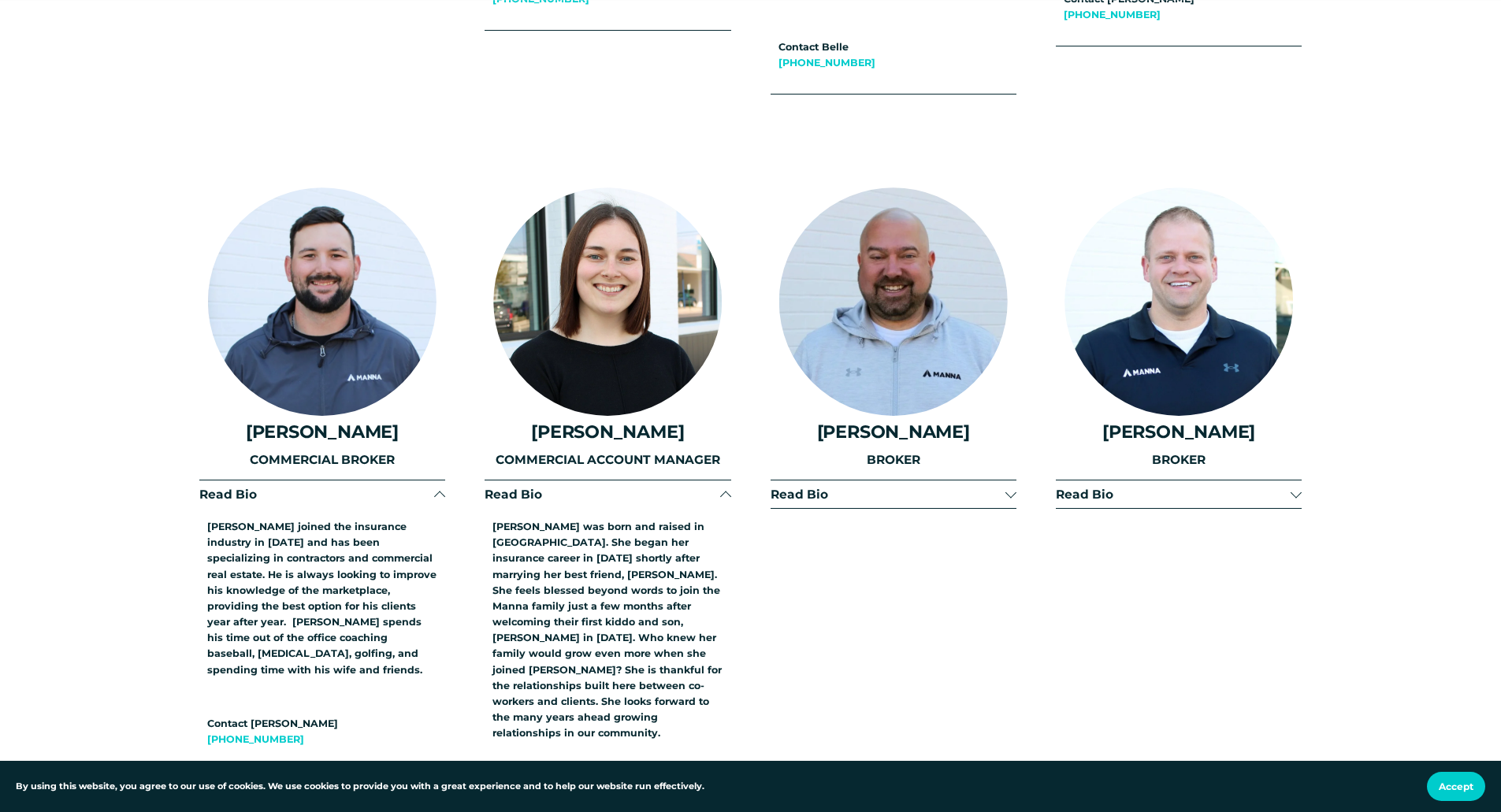
click at [1009, 489] on div at bounding box center [1011, 494] width 11 height 11
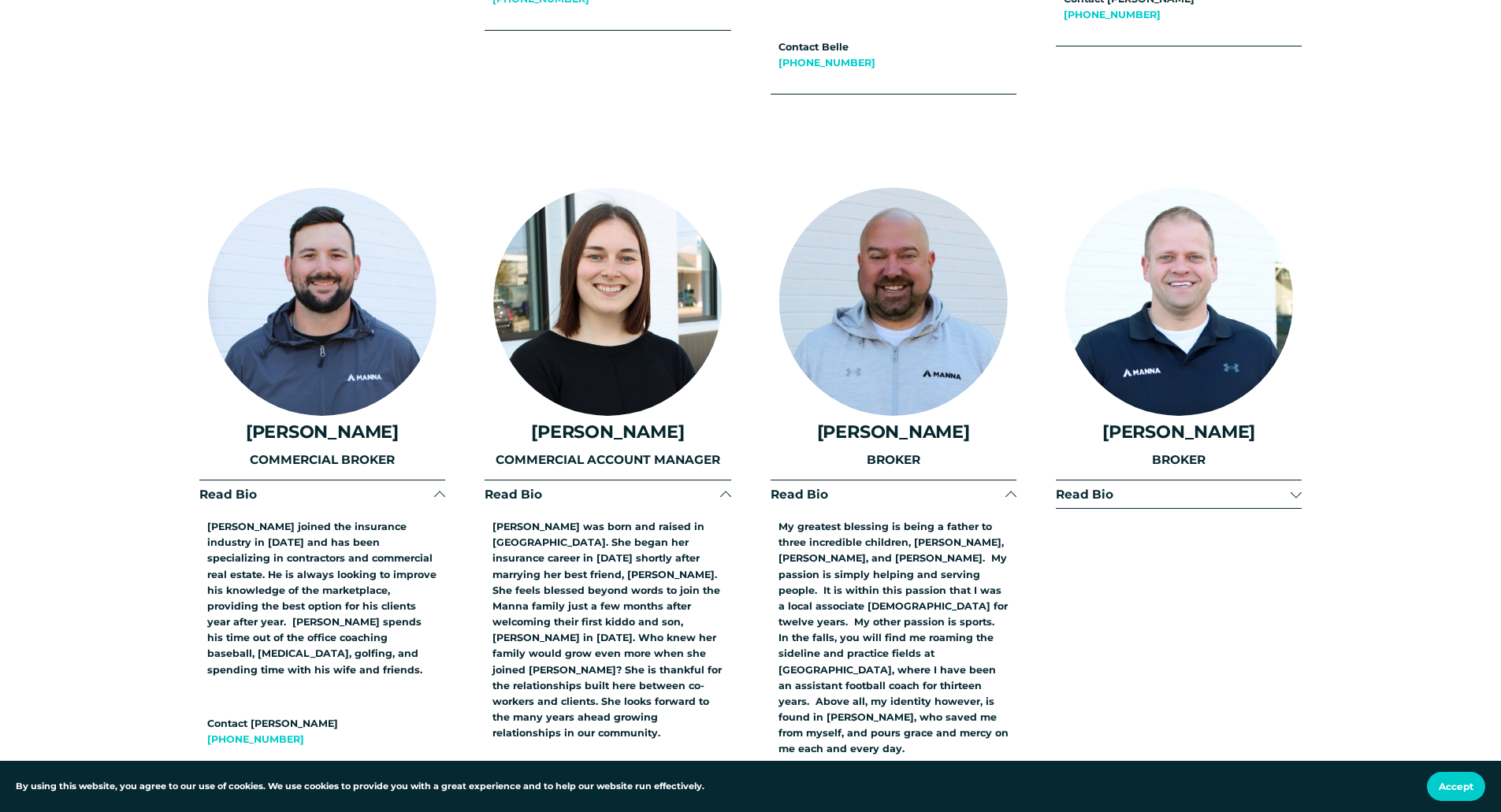
click at [1299, 489] on div at bounding box center [1296, 494] width 11 height 11
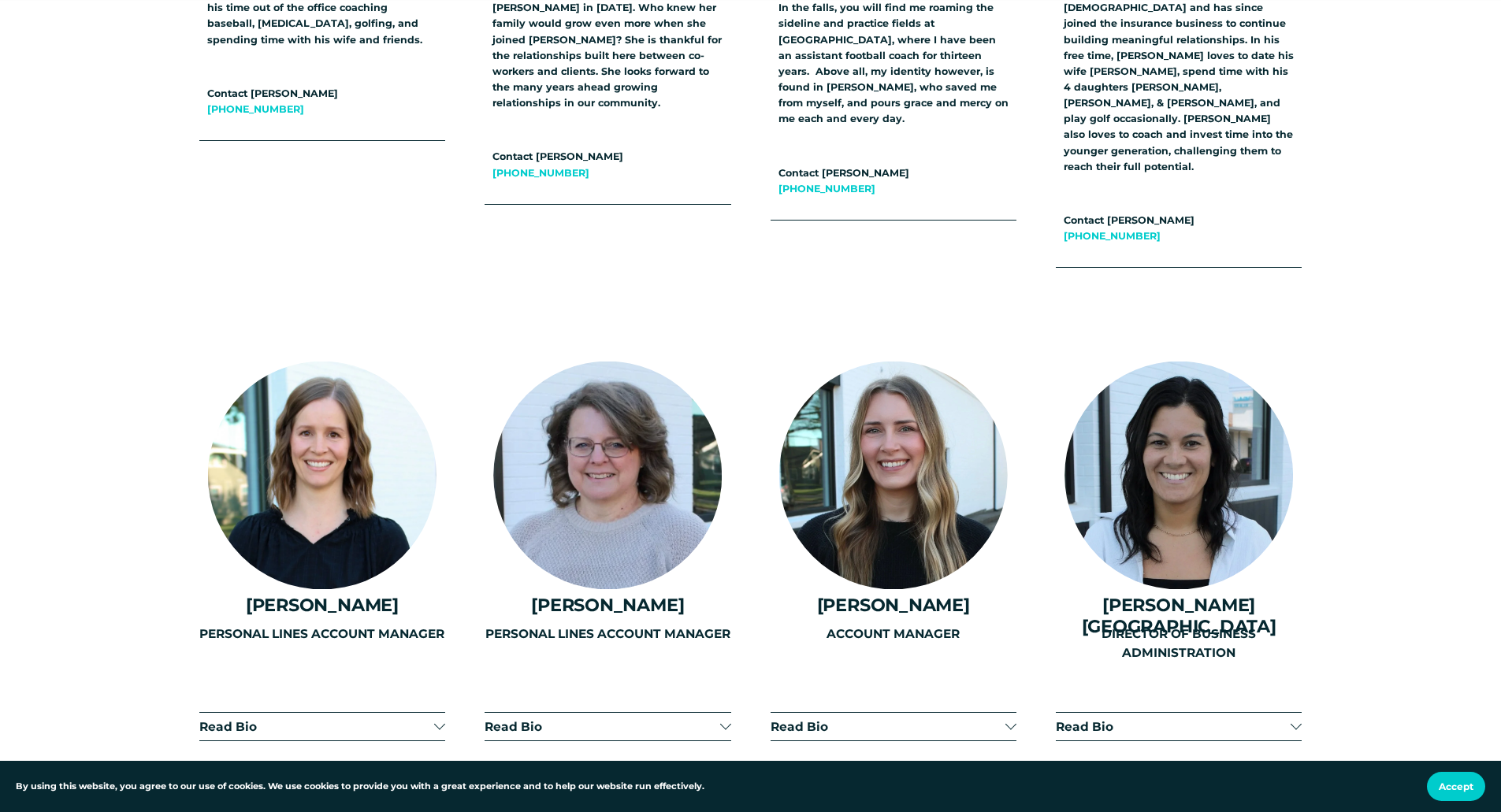
scroll to position [4964, 0]
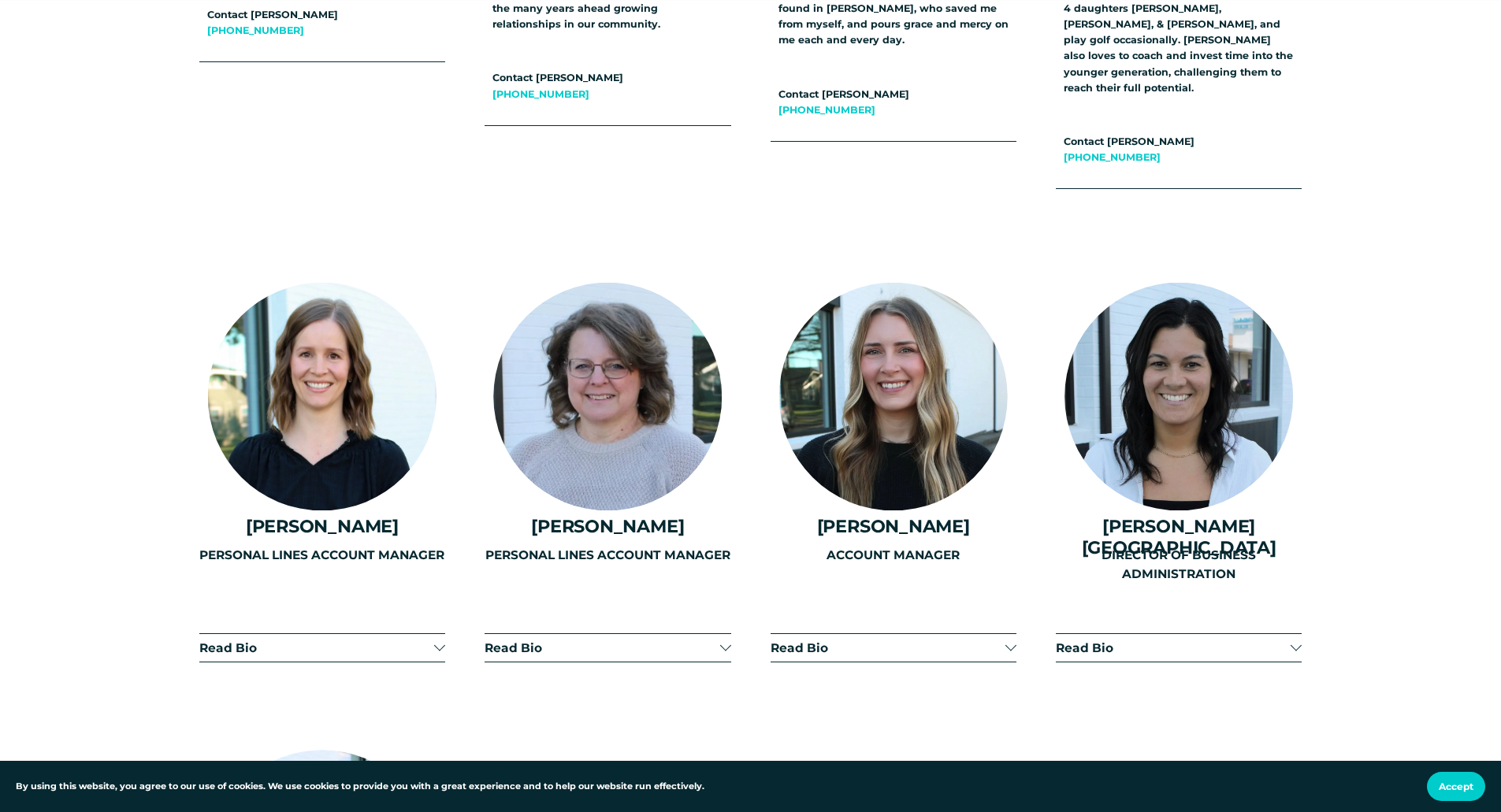
click at [722, 546] on div "PERSONAL LINES ACCOUNT MANAGER" at bounding box center [607, 602] width 246 height 111
click at [724, 546] on div "PERSONAL LINES ACCOUNT MANAGER" at bounding box center [607, 602] width 246 height 111
click at [723, 546] on div "PERSONAL LINES ACCOUNT MANAGER" at bounding box center [607, 602] width 246 height 111
click at [660, 546] on p "PERSONAL LINES ACCOUNT MANAGER" at bounding box center [607, 556] width 246 height 19
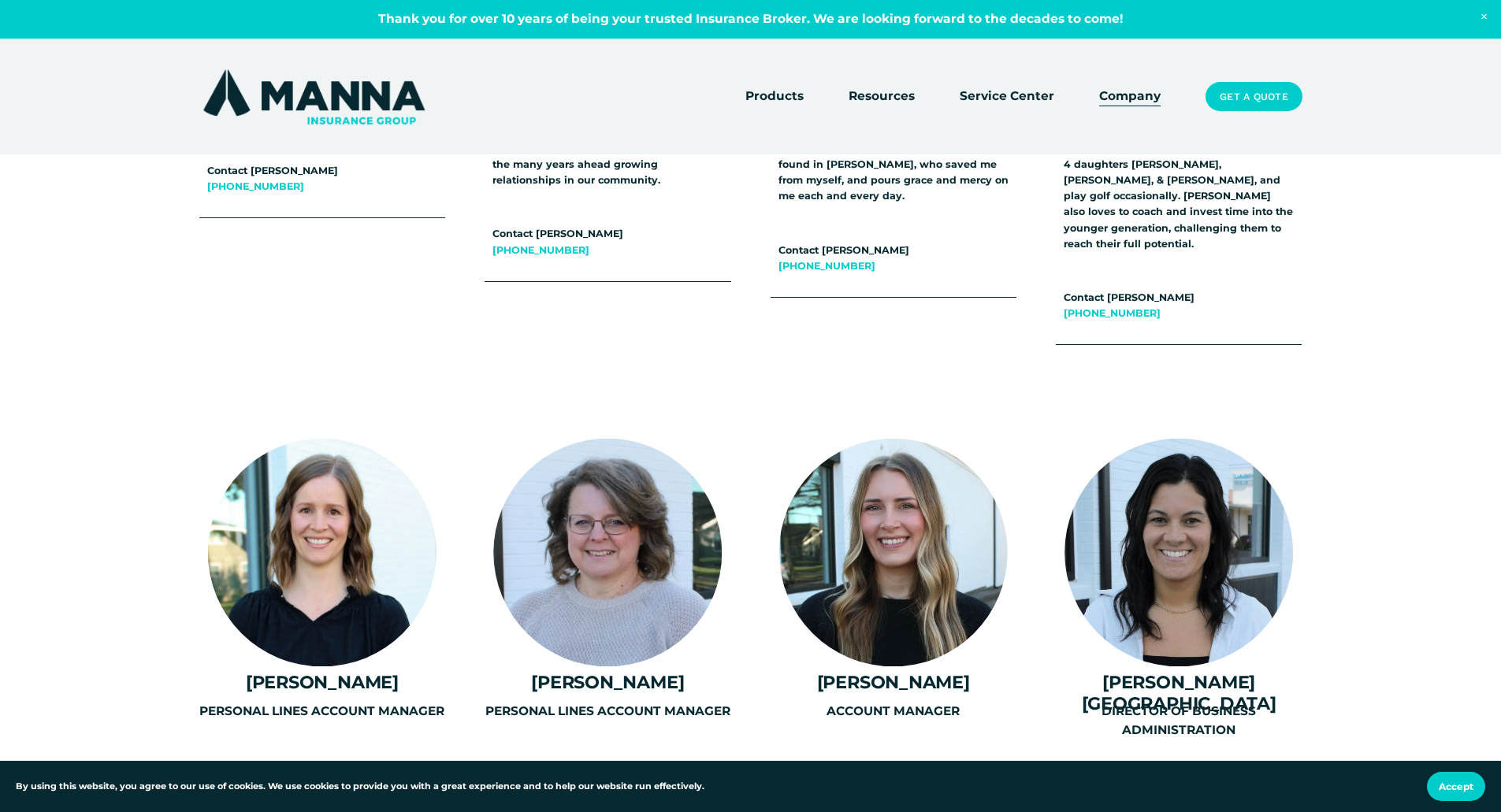
scroll to position [4806, 0]
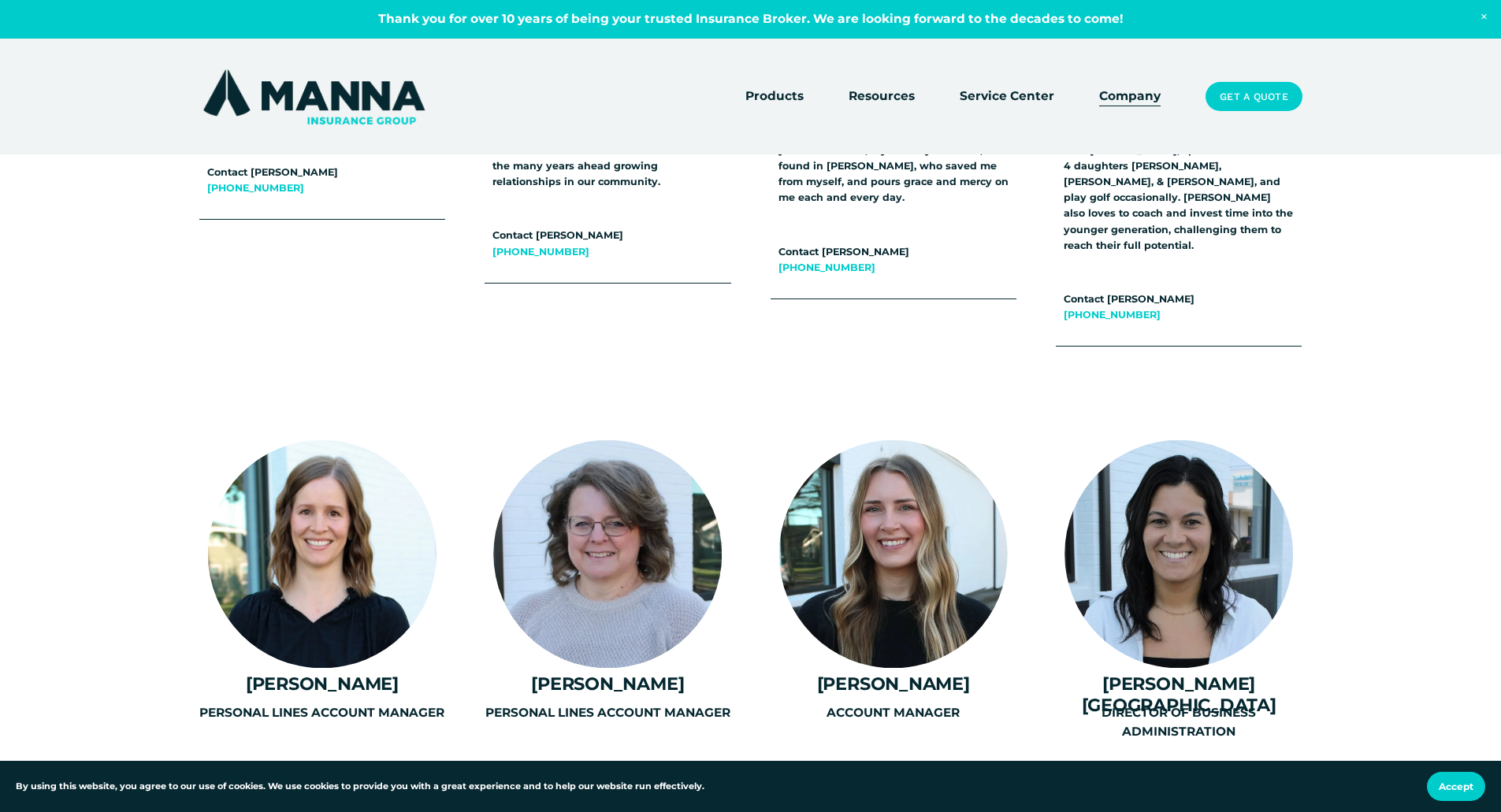
click at [725, 704] on div "PERSONAL LINES ACCOUNT MANAGER" at bounding box center [607, 759] width 246 height 111
click at [439, 704] on div "PERSONAL LINES ACCOUNT MANAGER" at bounding box center [322, 759] width 246 height 111
click at [1296, 798] on div at bounding box center [1296, 804] width 11 height 11
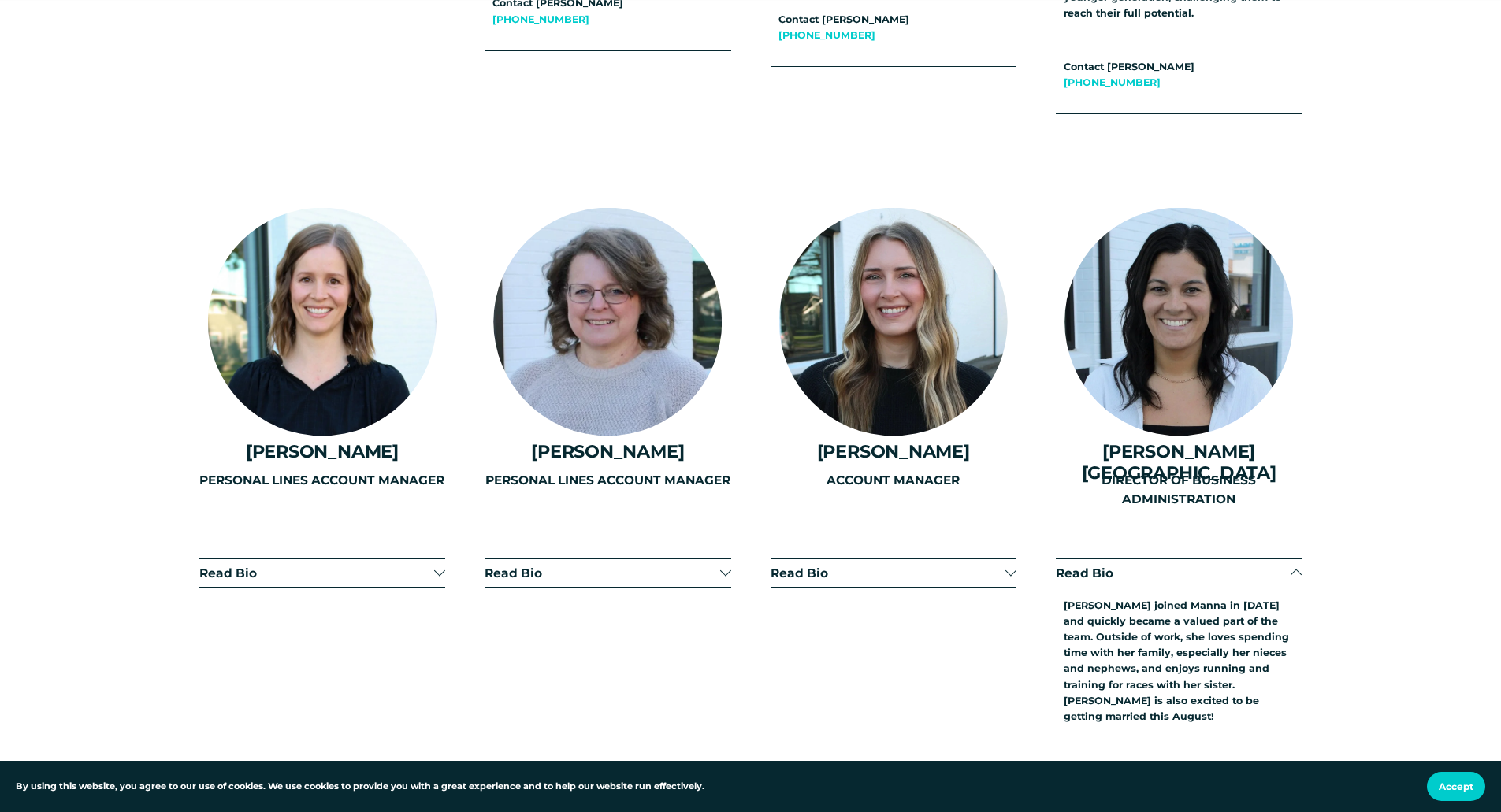
scroll to position [5042, 0]
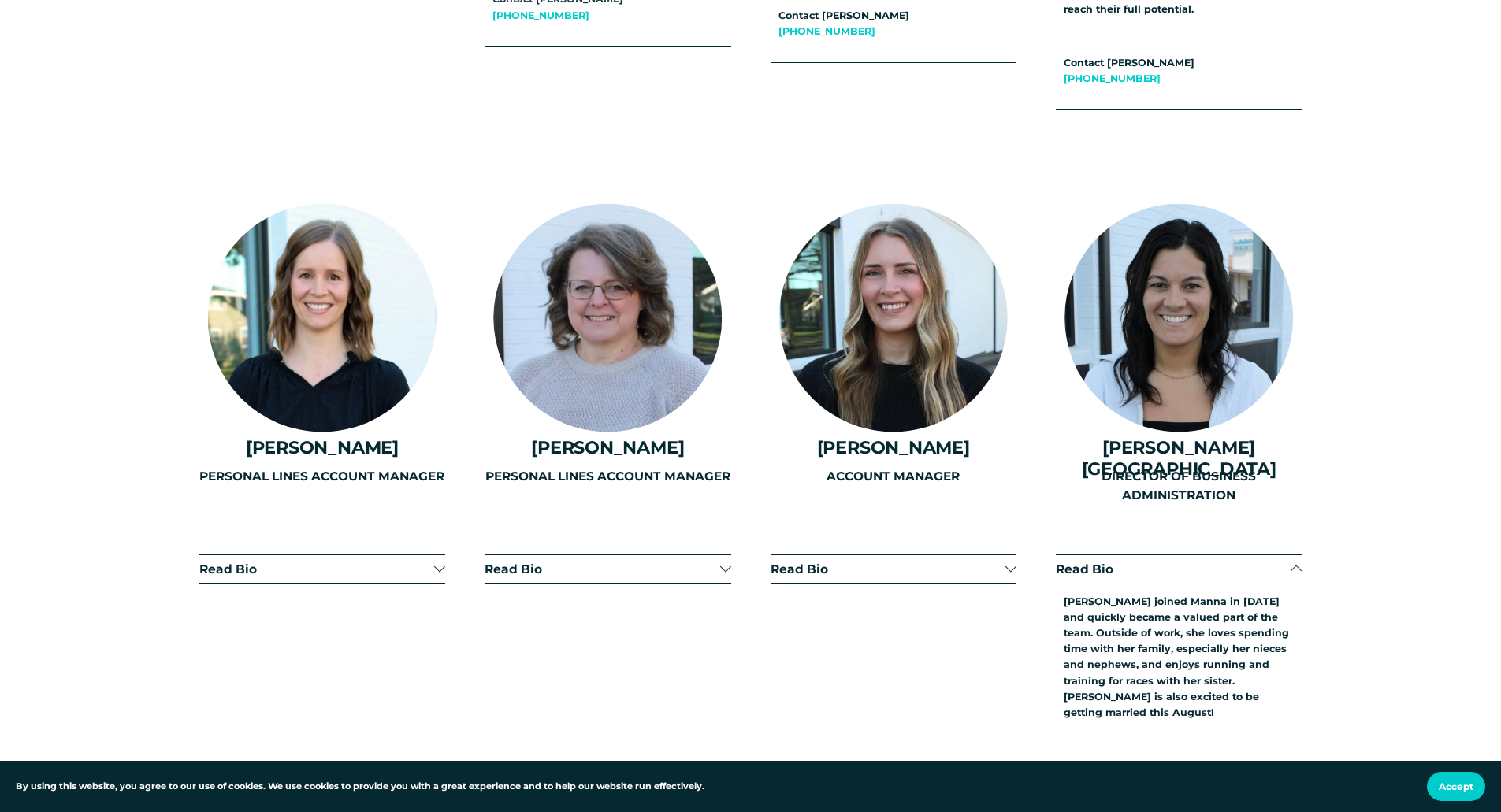
click at [1007, 468] on div "ACCOUNT MANAGER" at bounding box center [894, 575] width 246 height 215
click at [1010, 468] on div "ACCOUNT MANAGER" at bounding box center [894, 575] width 246 height 215
click at [1013, 468] on div "ACCOUNT MANAGER" at bounding box center [894, 575] width 246 height 215
click at [715, 468] on div "PERSONAL LINES ACCOUNT MANAGER" at bounding box center [607, 575] width 246 height 215
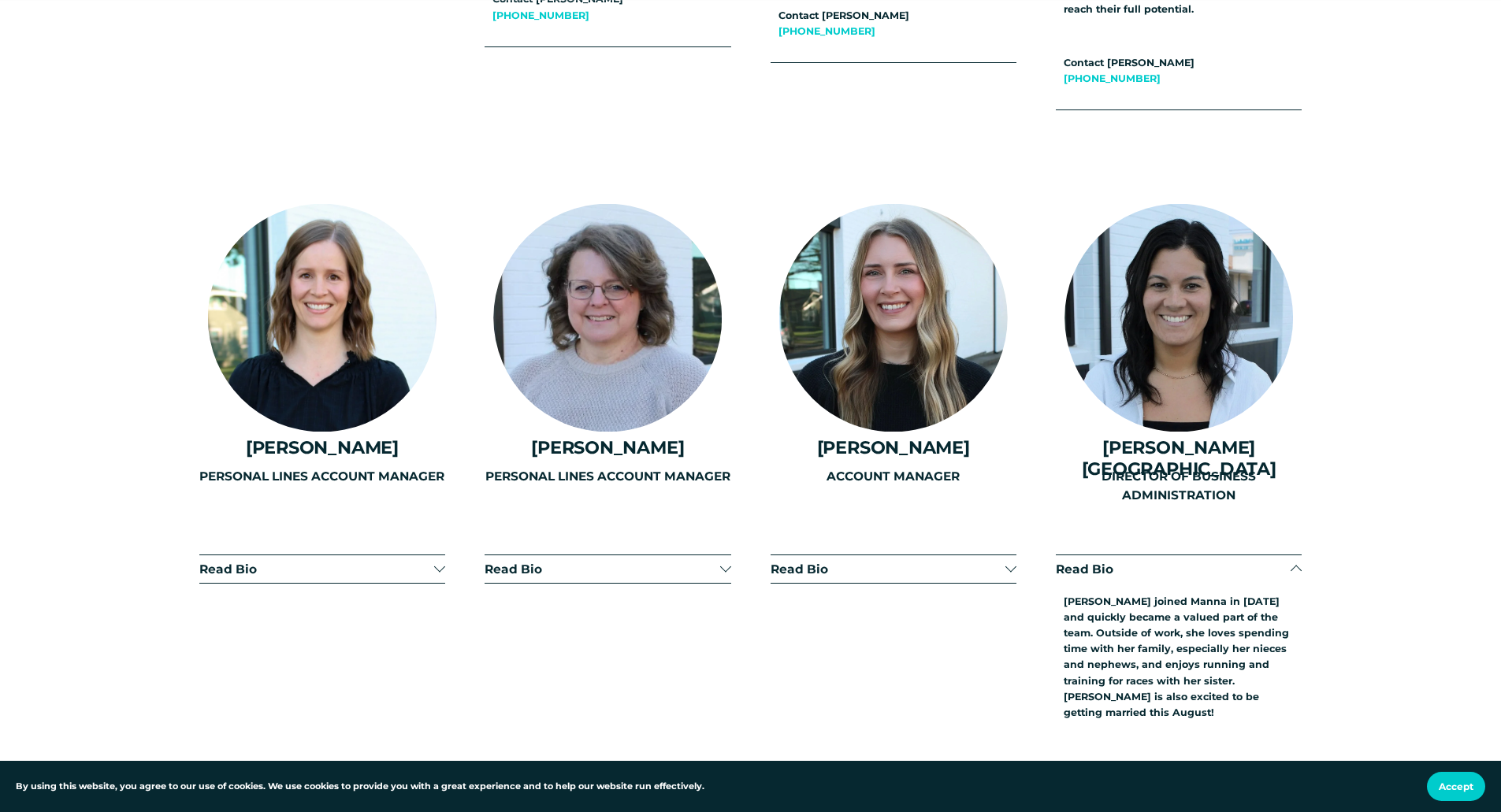
click at [436, 468] on div "PERSONAL LINES ACCOUNT MANAGER" at bounding box center [322, 575] width 246 height 215
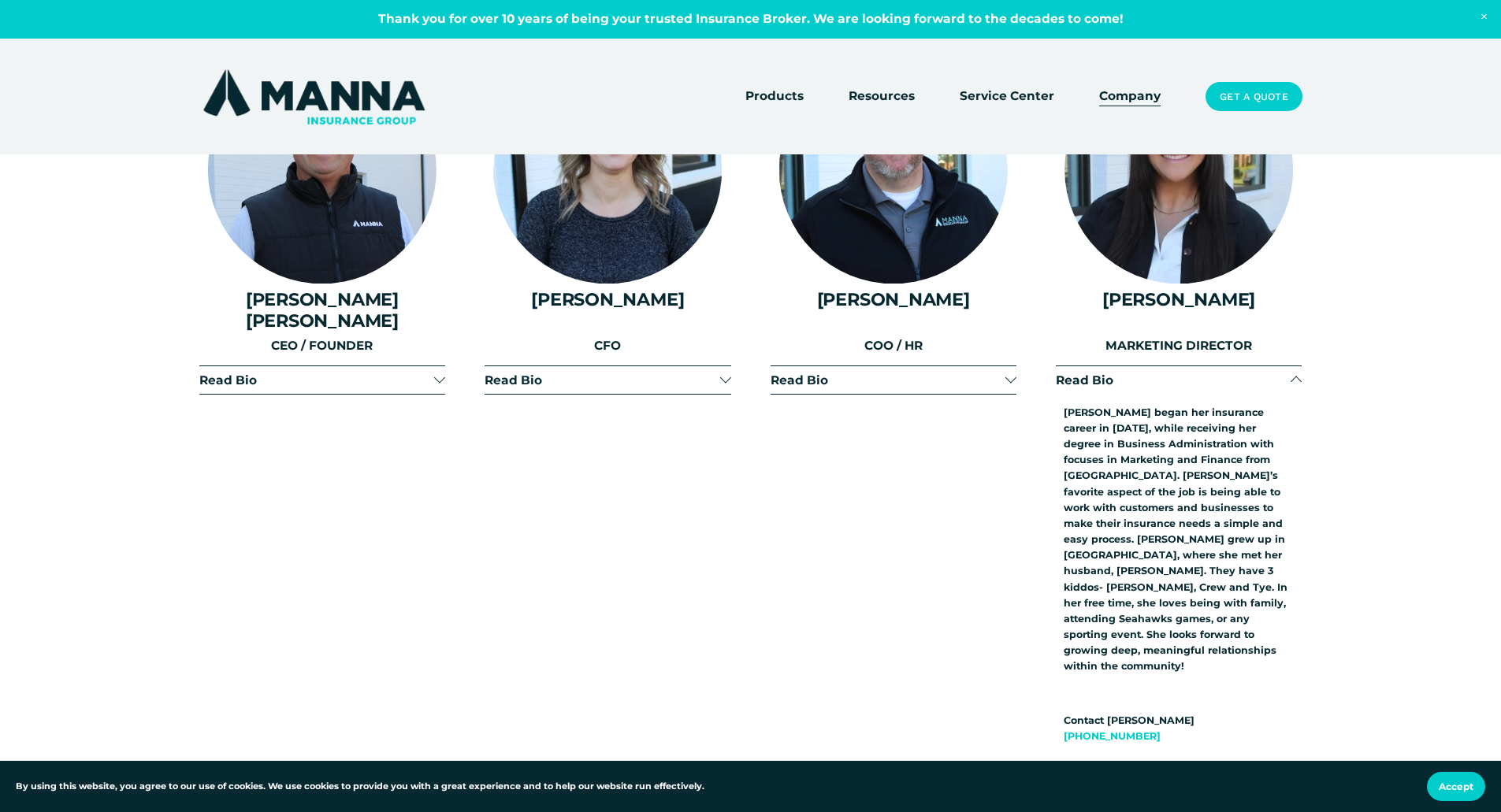
scroll to position [1733, 0]
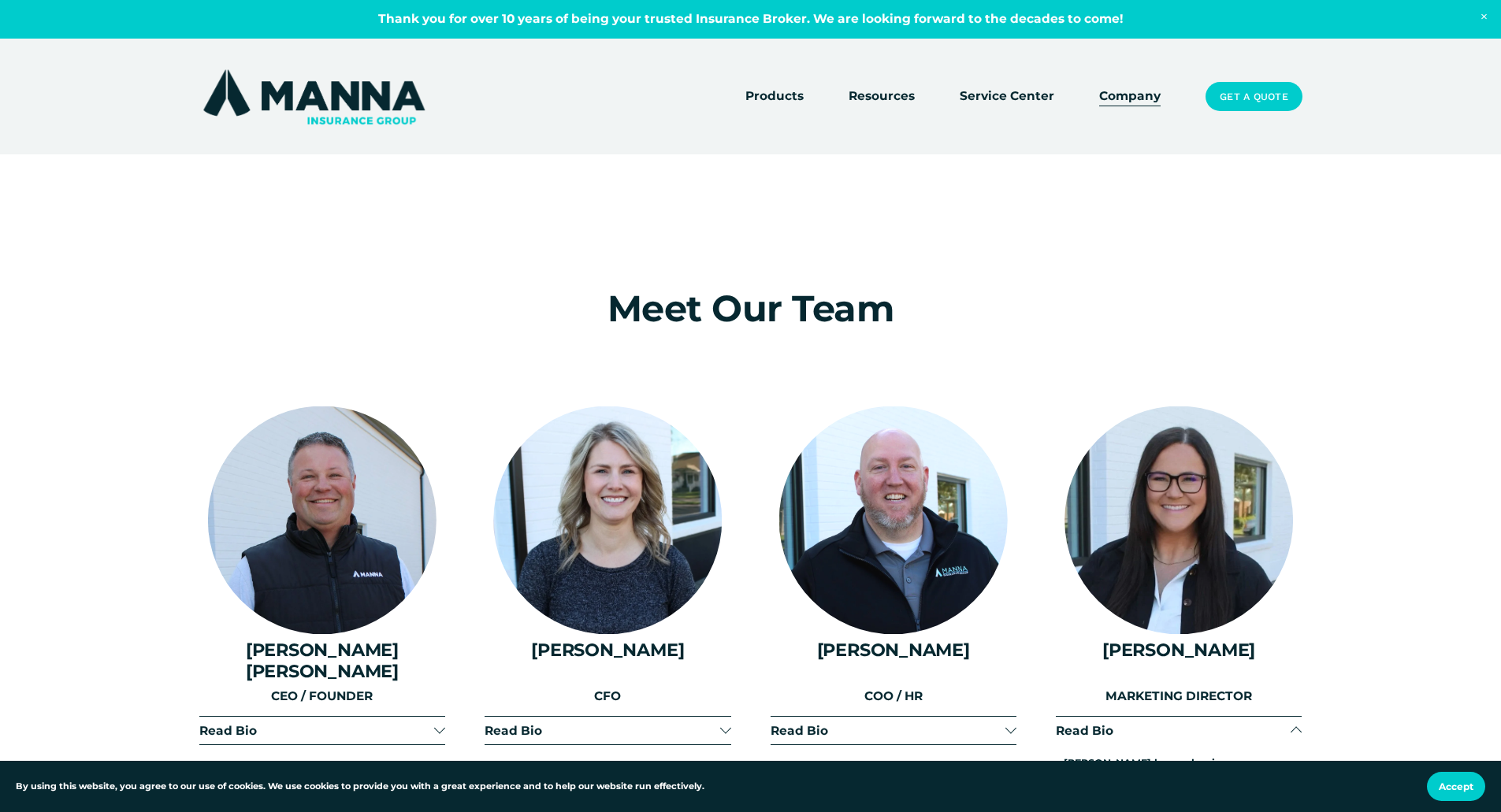
click at [1010, 98] on link "Service Center" at bounding box center [1007, 97] width 94 height 22
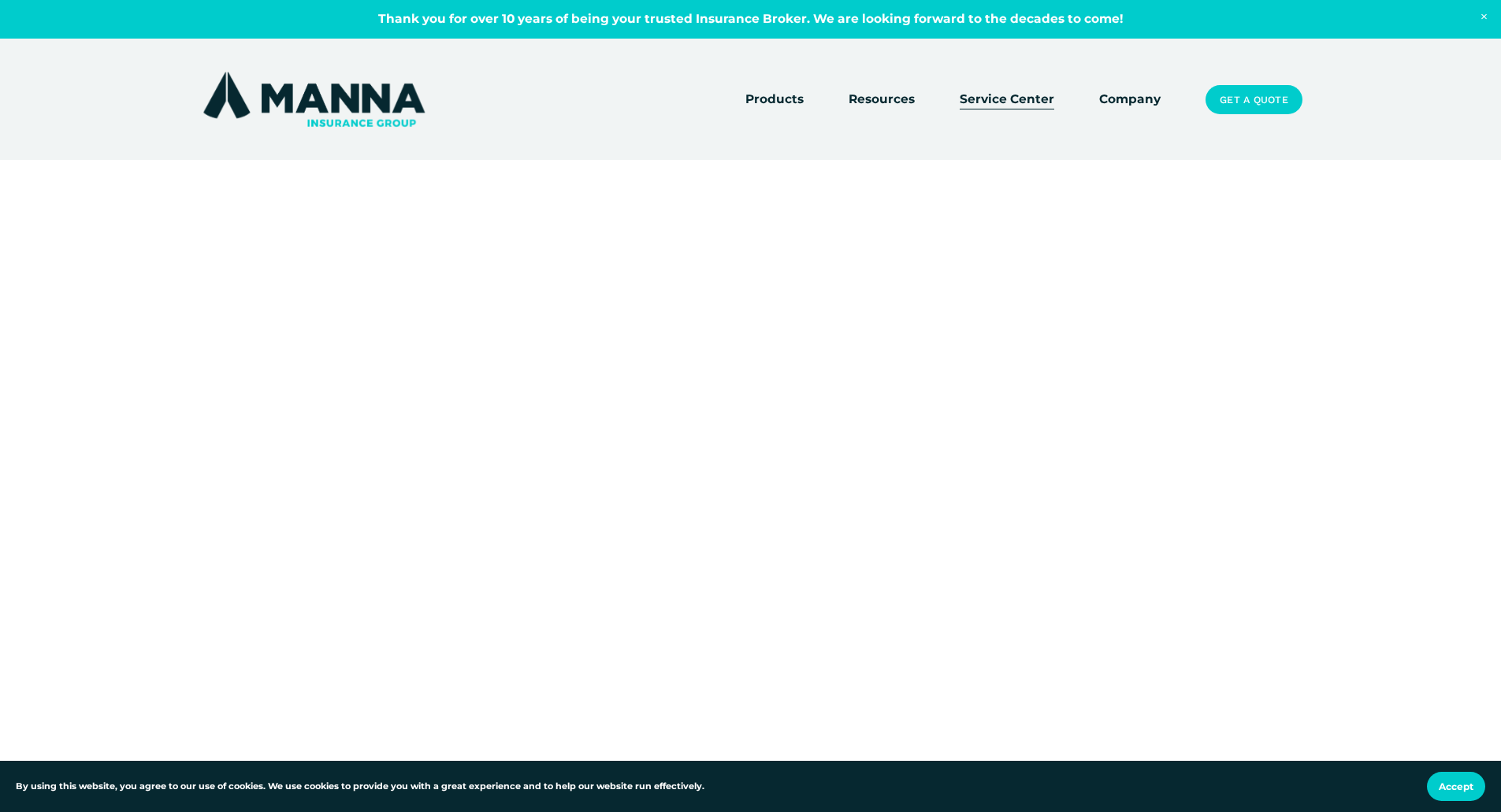
click at [918, 99] on div at bounding box center [750, 596] width 1501 height 1193
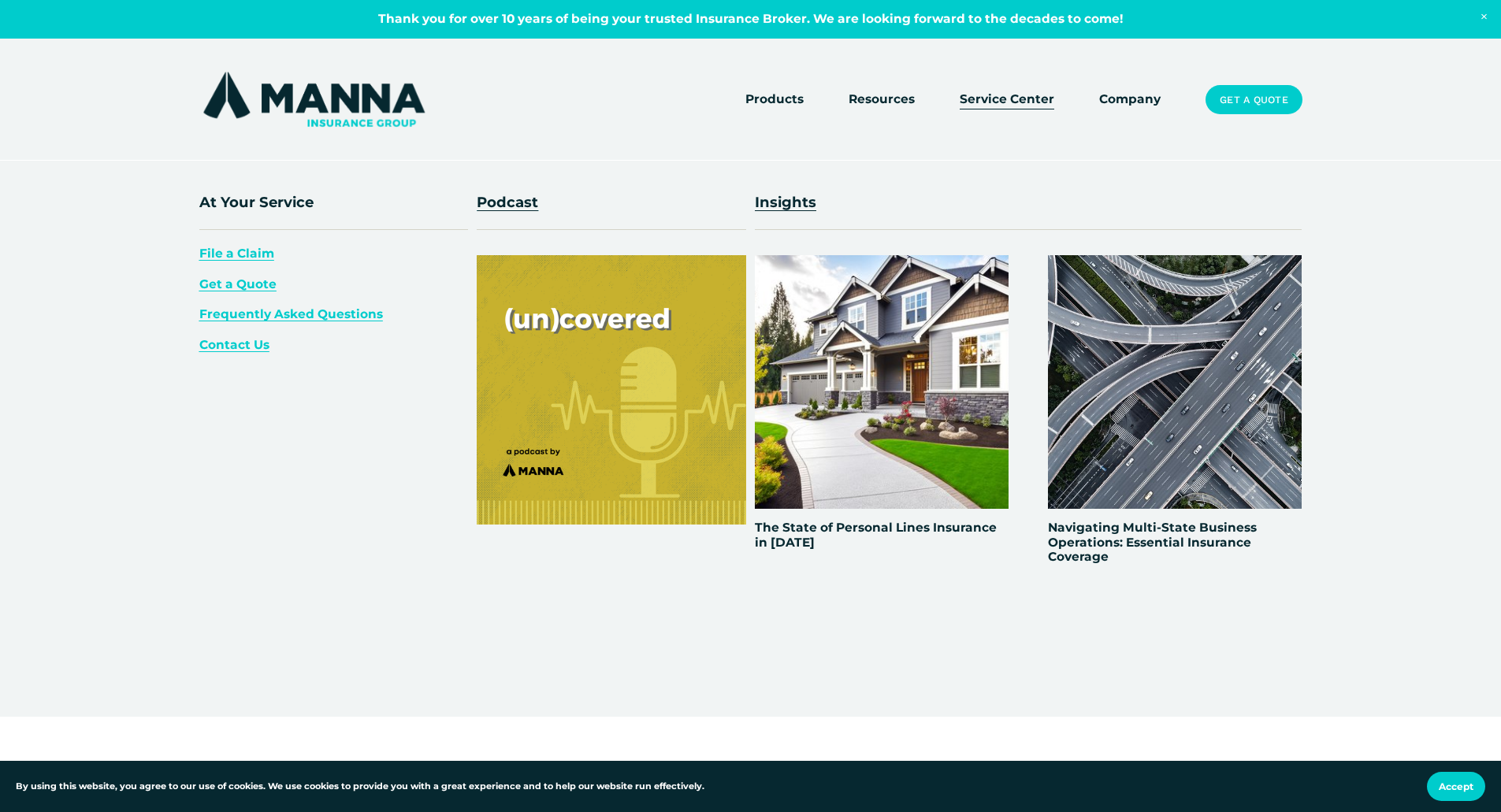
click at [908, 101] on span "Resources" at bounding box center [882, 99] width 66 height 19
click at [274, 204] on p "At Your Service" at bounding box center [333, 202] width 269 height 23
click at [791, 204] on span "Insights" at bounding box center [785, 202] width 61 height 19
